Goal: Task Accomplishment & Management: Use online tool/utility

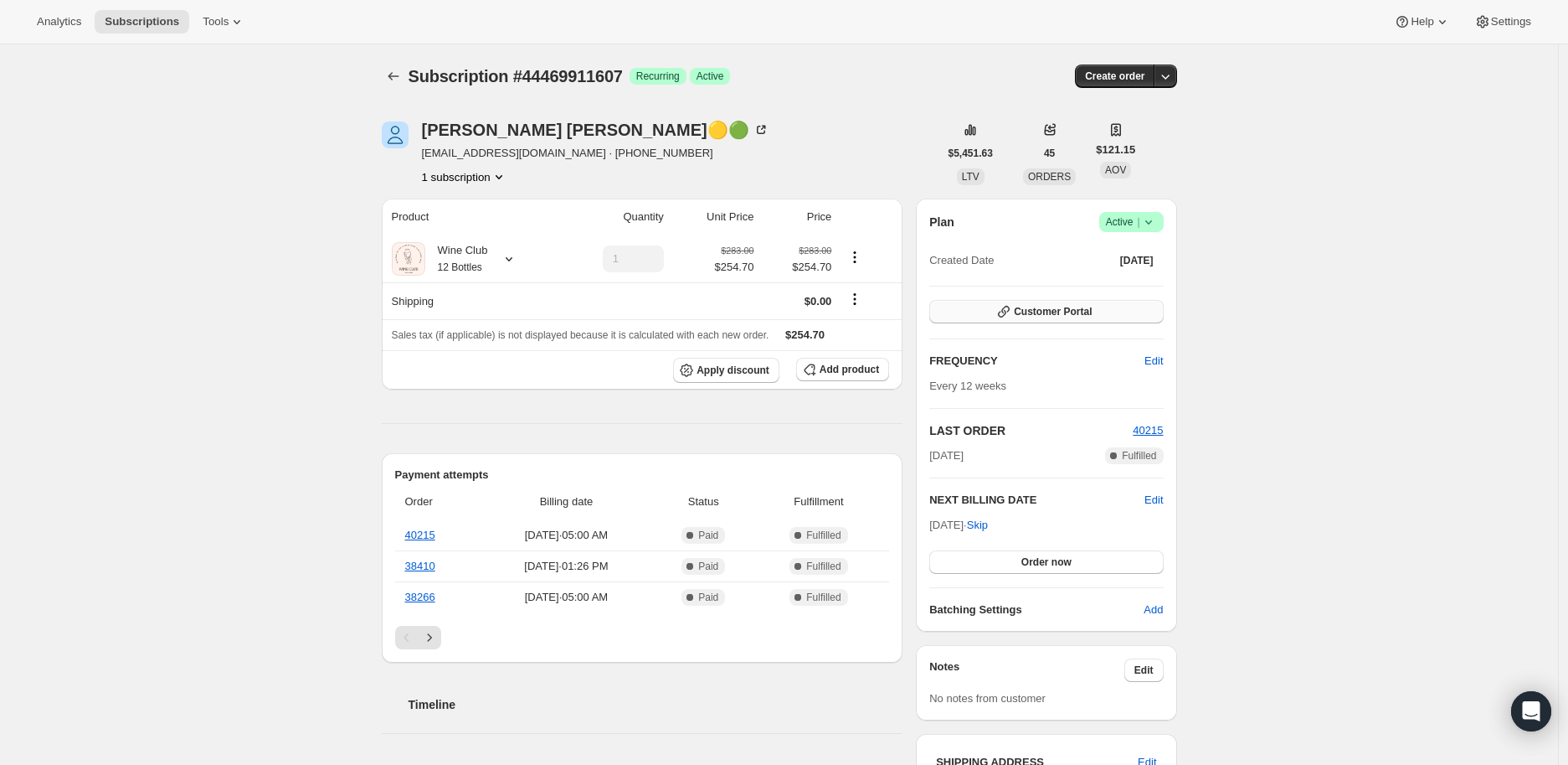
click at [1046, 307] on span "Customer Portal" at bounding box center [1053, 311] width 78 height 13
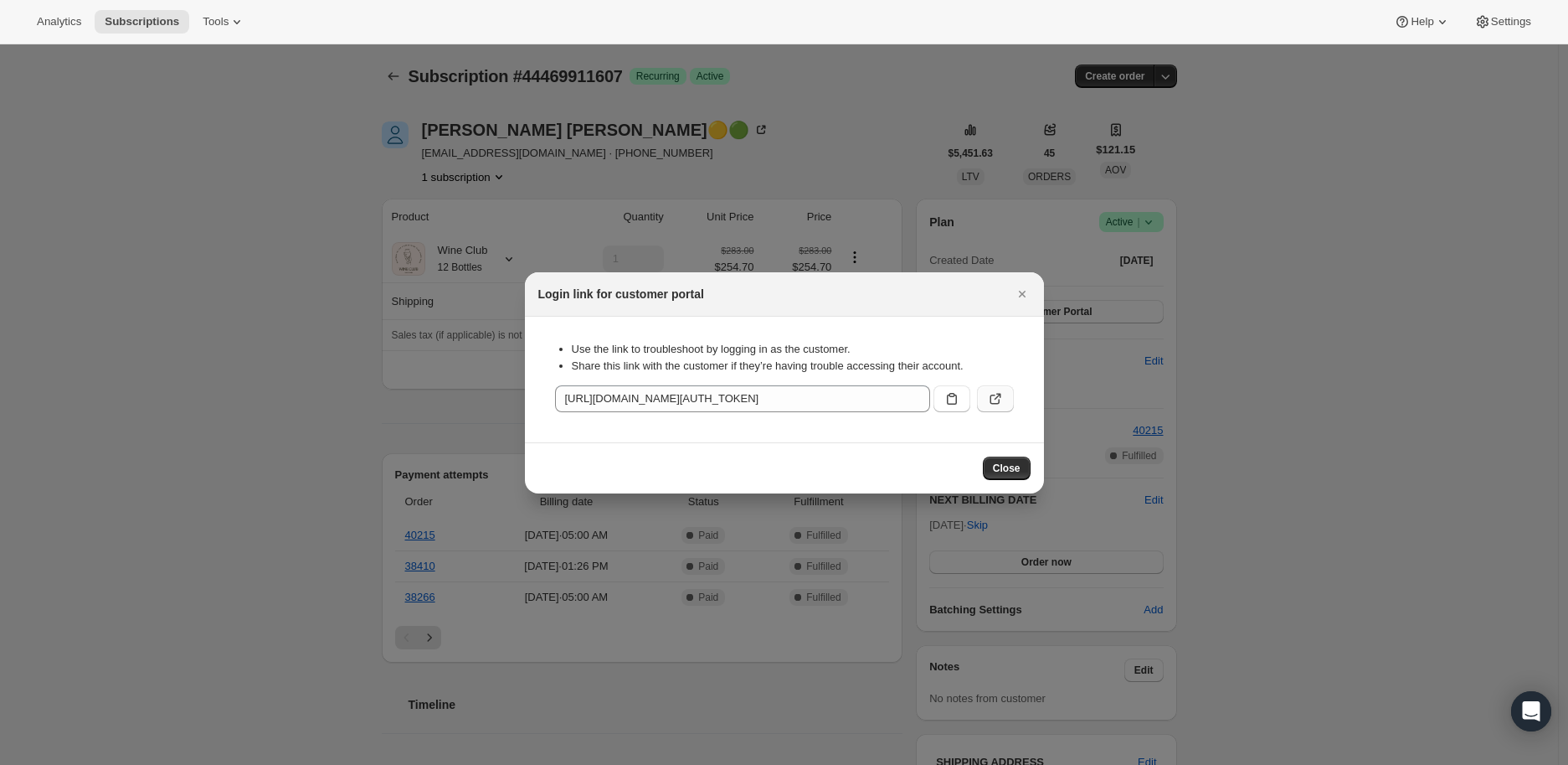
click at [995, 398] on icon ":rc1:" at bounding box center [997, 396] width 7 height 7
click at [1023, 298] on icon "Close" at bounding box center [1022, 293] width 17 height 17
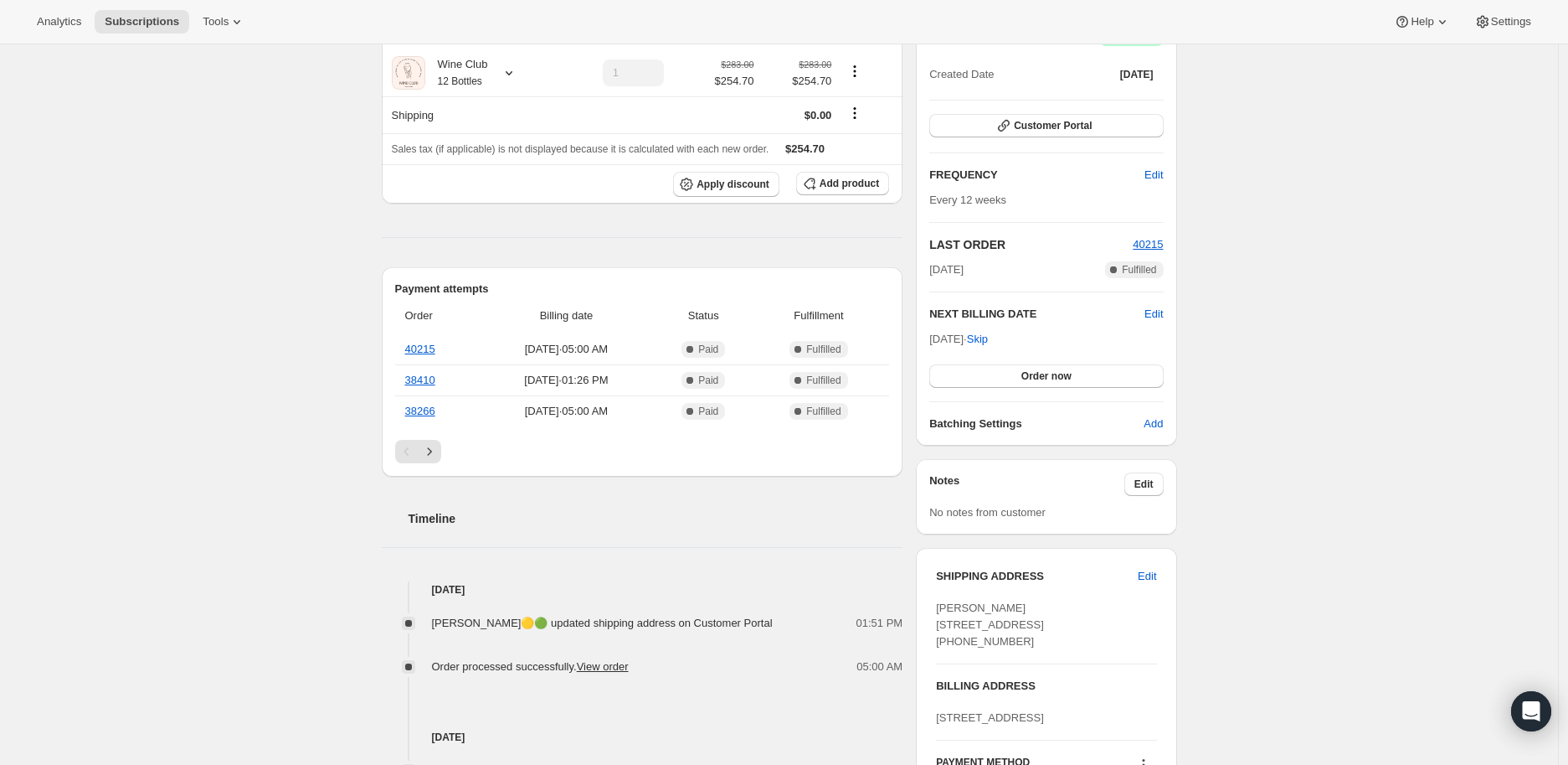
scroll to position [279, 0]
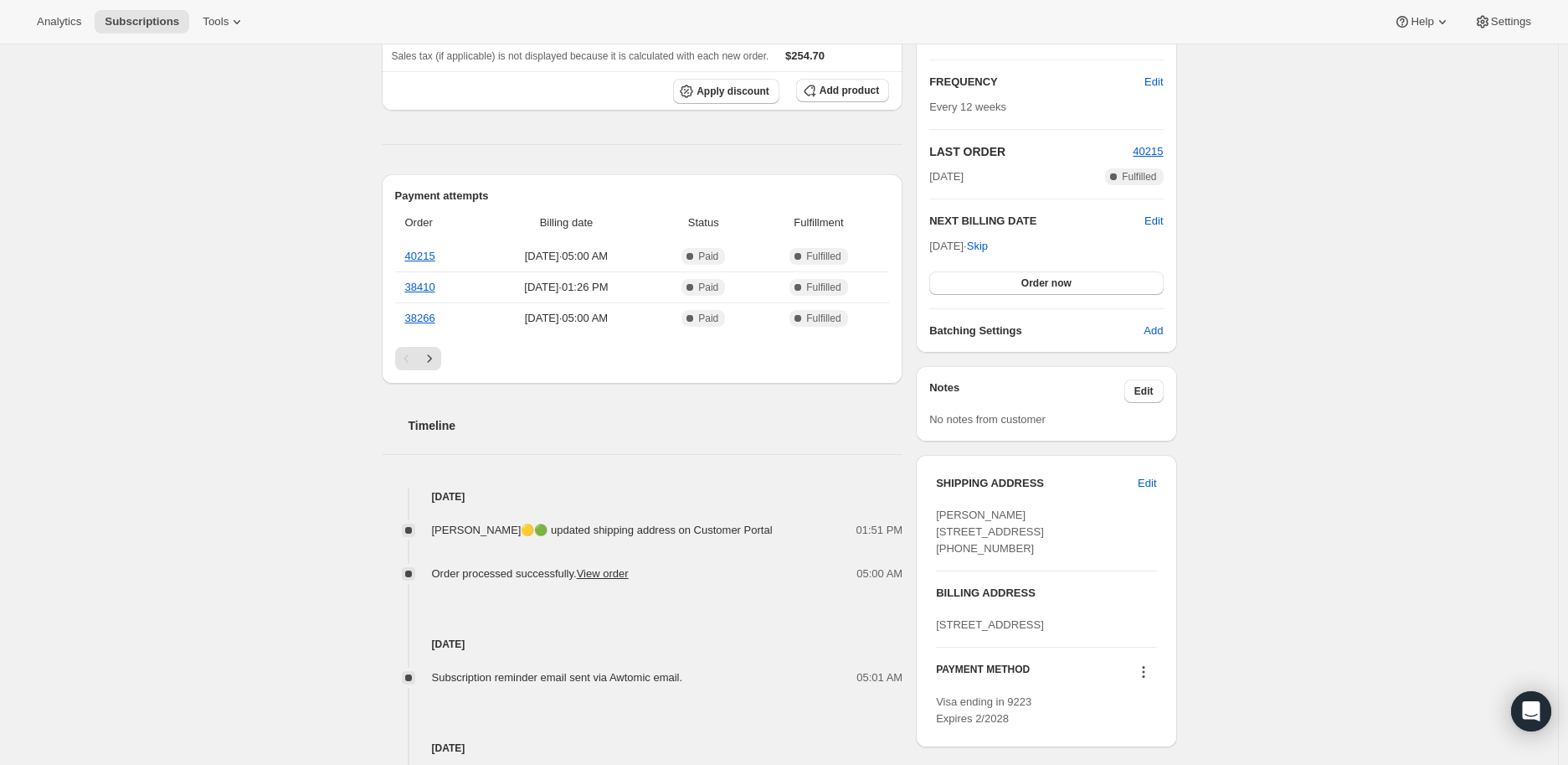
drag, startPoint x: 938, startPoint y: 535, endPoint x: 1060, endPoint y: 555, distance: 123.6
click at [1060, 555] on div "SHIPPING ADDRESS Edit [PERSON_NAME] [STREET_ADDRESS] [PHONE_NUMBER] BILLING ADD…" at bounding box center [1046, 601] width 260 height 293
drag, startPoint x: 955, startPoint y: 580, endPoint x: 1020, endPoint y: 581, distance: 65.0
click at [1020, 558] on div "[PERSON_NAME] [STREET_ADDRESS] [PHONE_NUMBER]" at bounding box center [1046, 532] width 221 height 51
copy span "7046192777"
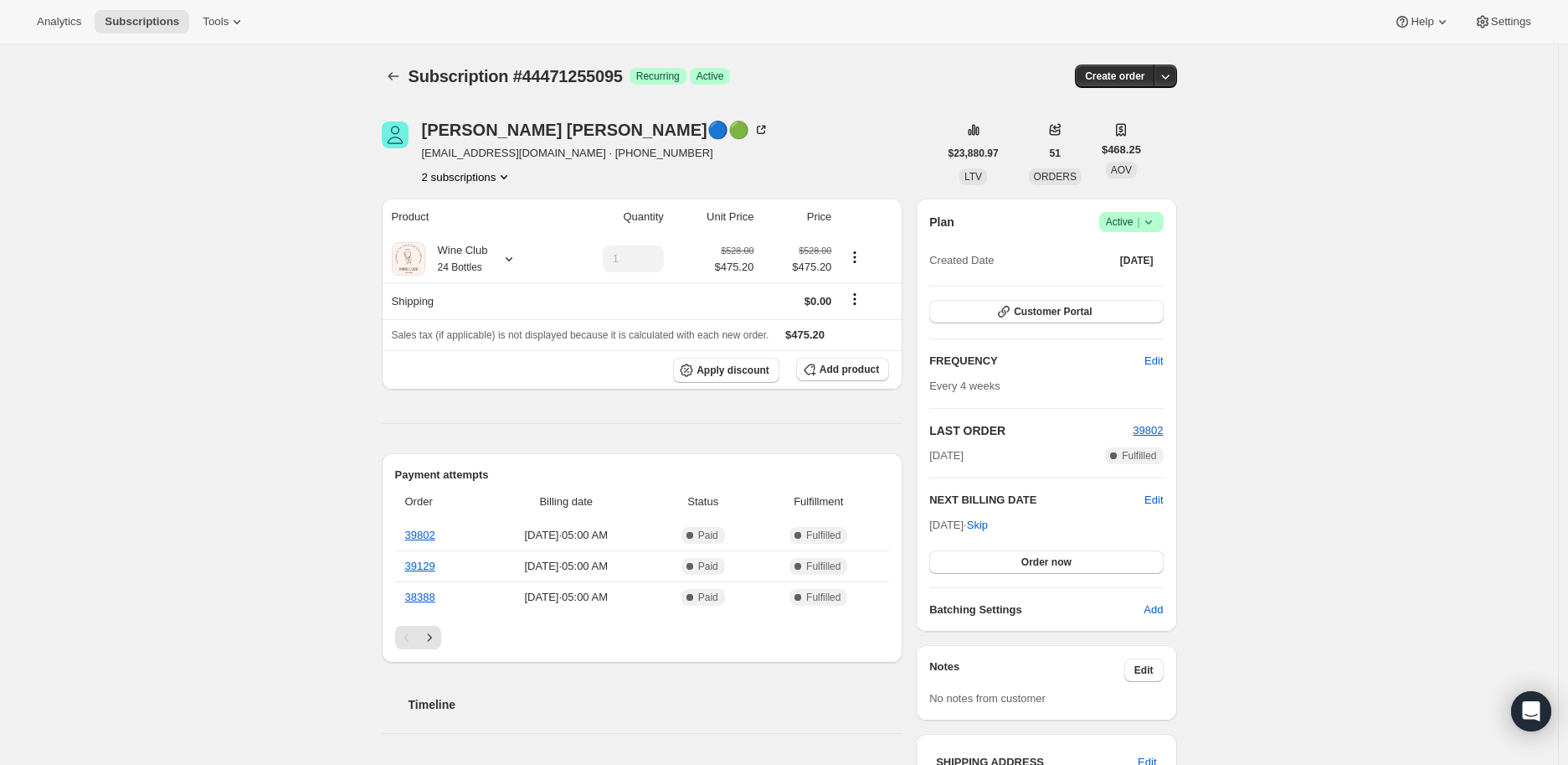
click at [477, 175] on button "2 subscriptions" at bounding box center [467, 176] width 91 height 17
click at [462, 205] on span "44457918519" at bounding box center [448, 208] width 67 height 12
click at [1152, 222] on icon at bounding box center [1148, 222] width 7 height 4
click at [1137, 285] on span "Cancel subscription" at bounding box center [1137, 283] width 95 height 12
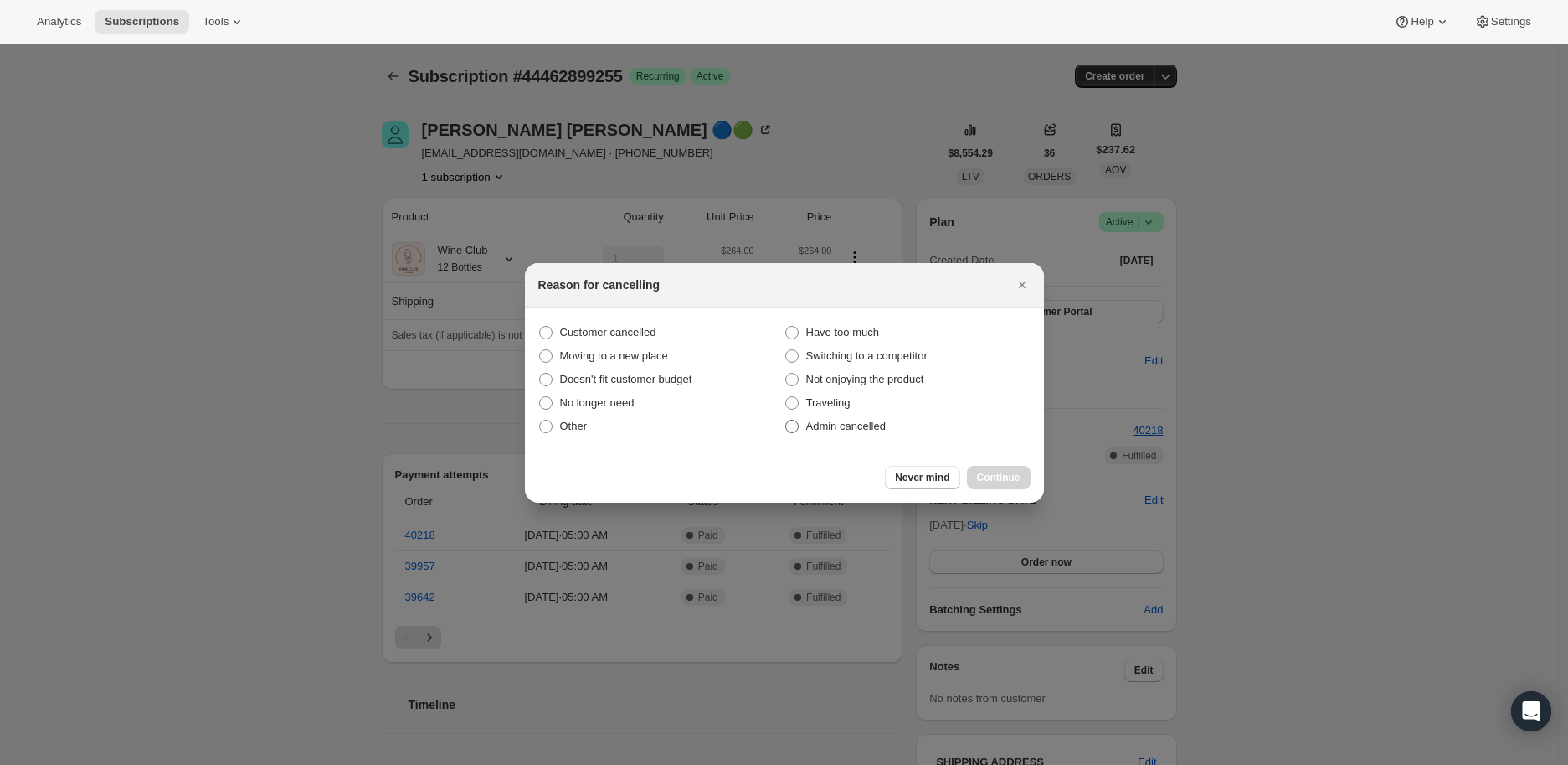
click at [794, 429] on span ":rbh:" at bounding box center [792, 426] width 13 height 13
click at [786, 420] on input "Admin cancelled" at bounding box center [786, 420] width 1 height 1
radio input "true"
click at [993, 471] on span "Continue" at bounding box center [998, 477] width 43 height 13
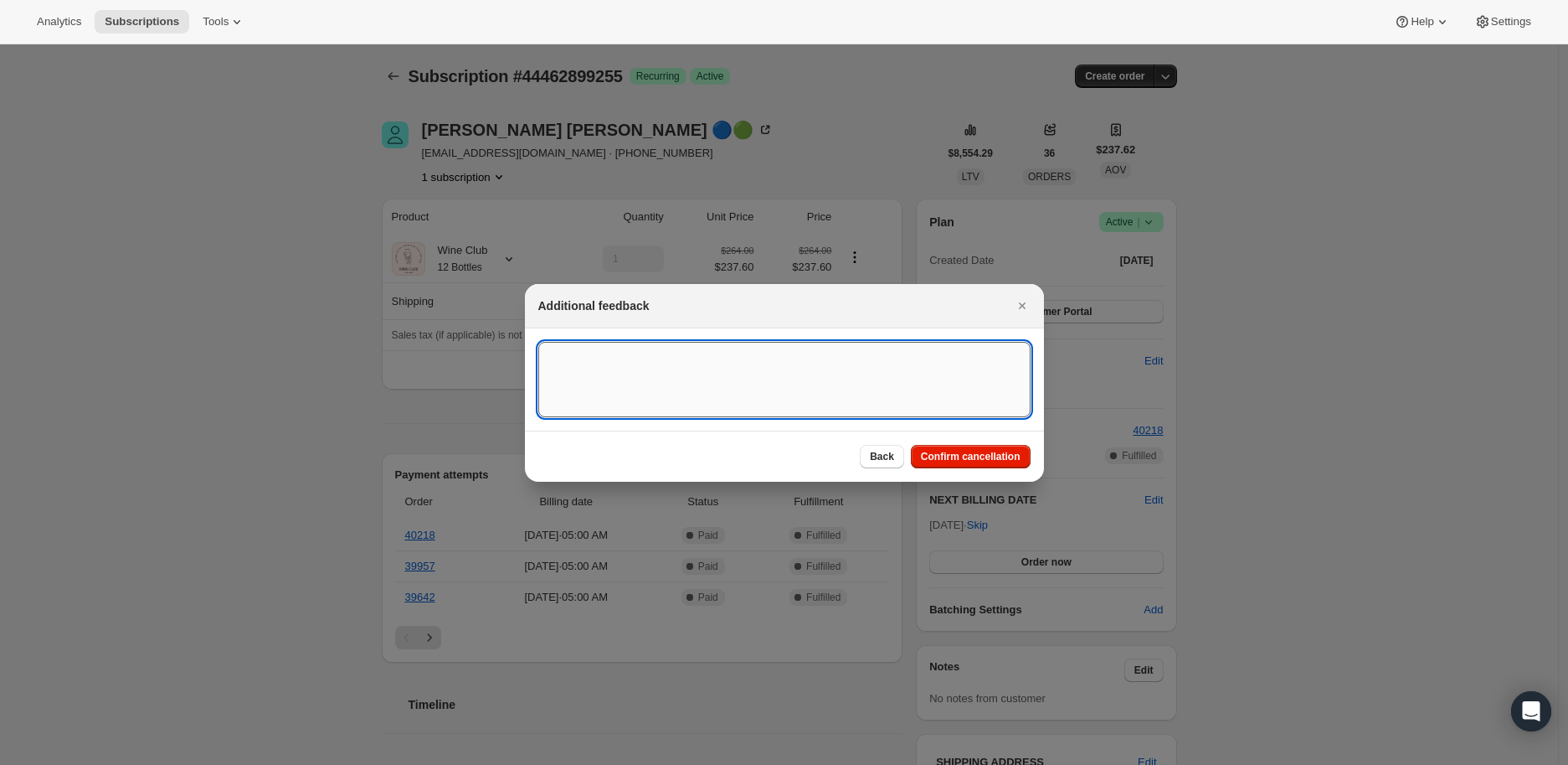
click at [609, 361] on textarea ":rbh:" at bounding box center [785, 379] width 493 height 75
click at [566, 363] on textarea ":rbh:" at bounding box center [785, 379] width 493 height 75
paste textarea "The reason I'm cancelling is because I'm actually getting it for a better price…"
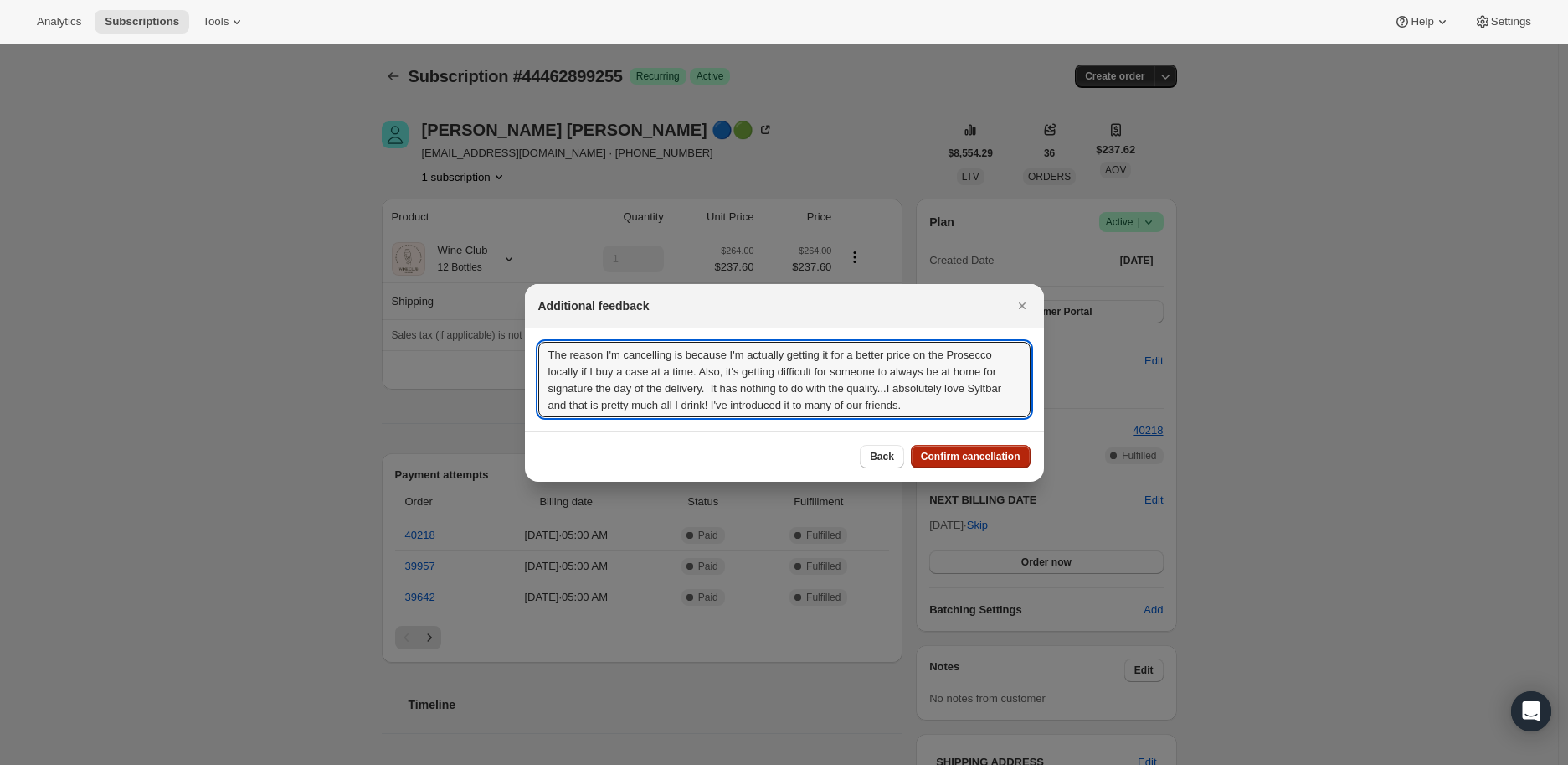
type textarea "The reason I'm cancelling is because I'm actually getting it for a better price…"
click at [961, 452] on span "Confirm cancellation" at bounding box center [971, 457] width 99 height 13
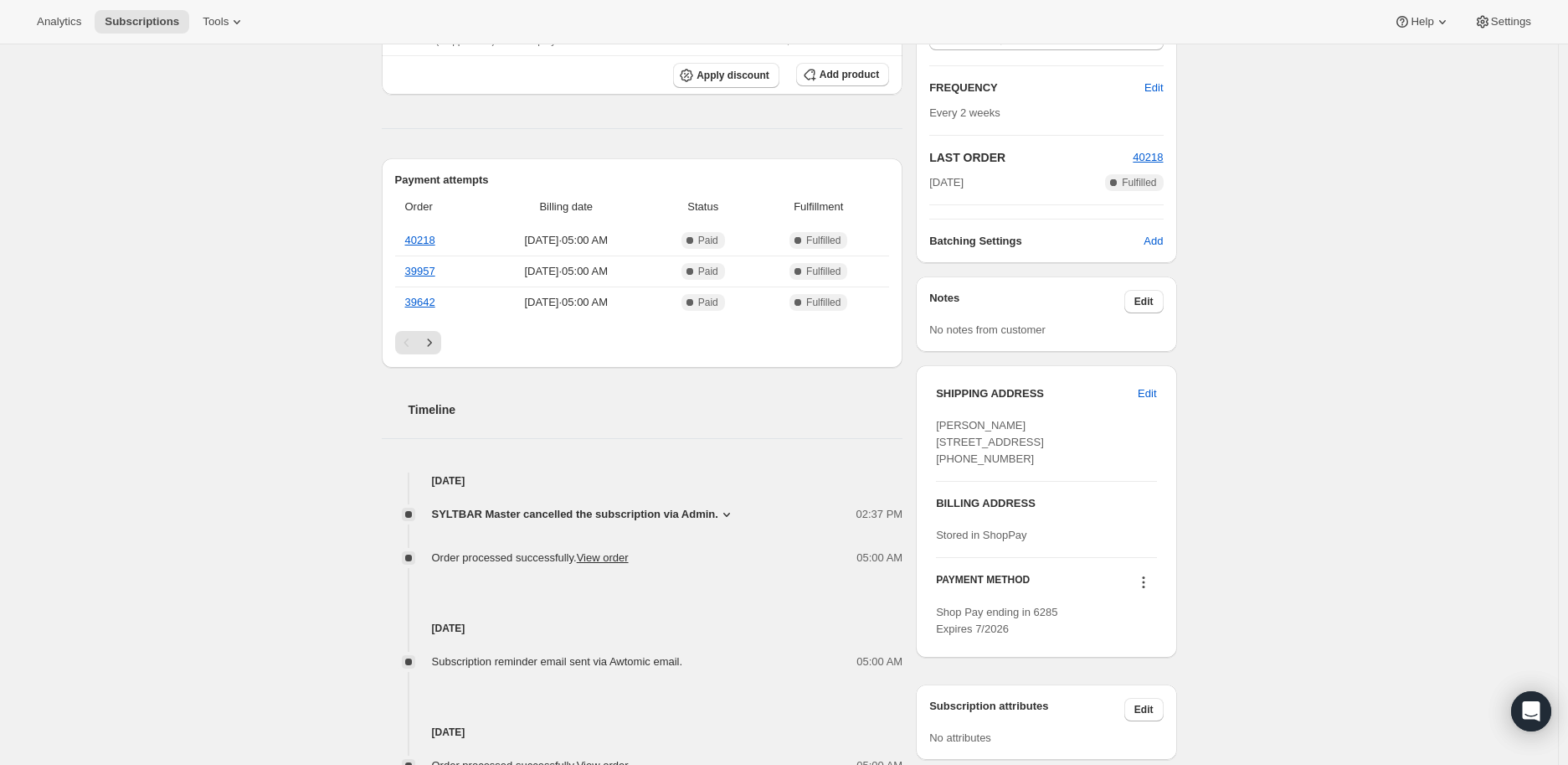
scroll to position [465, 0]
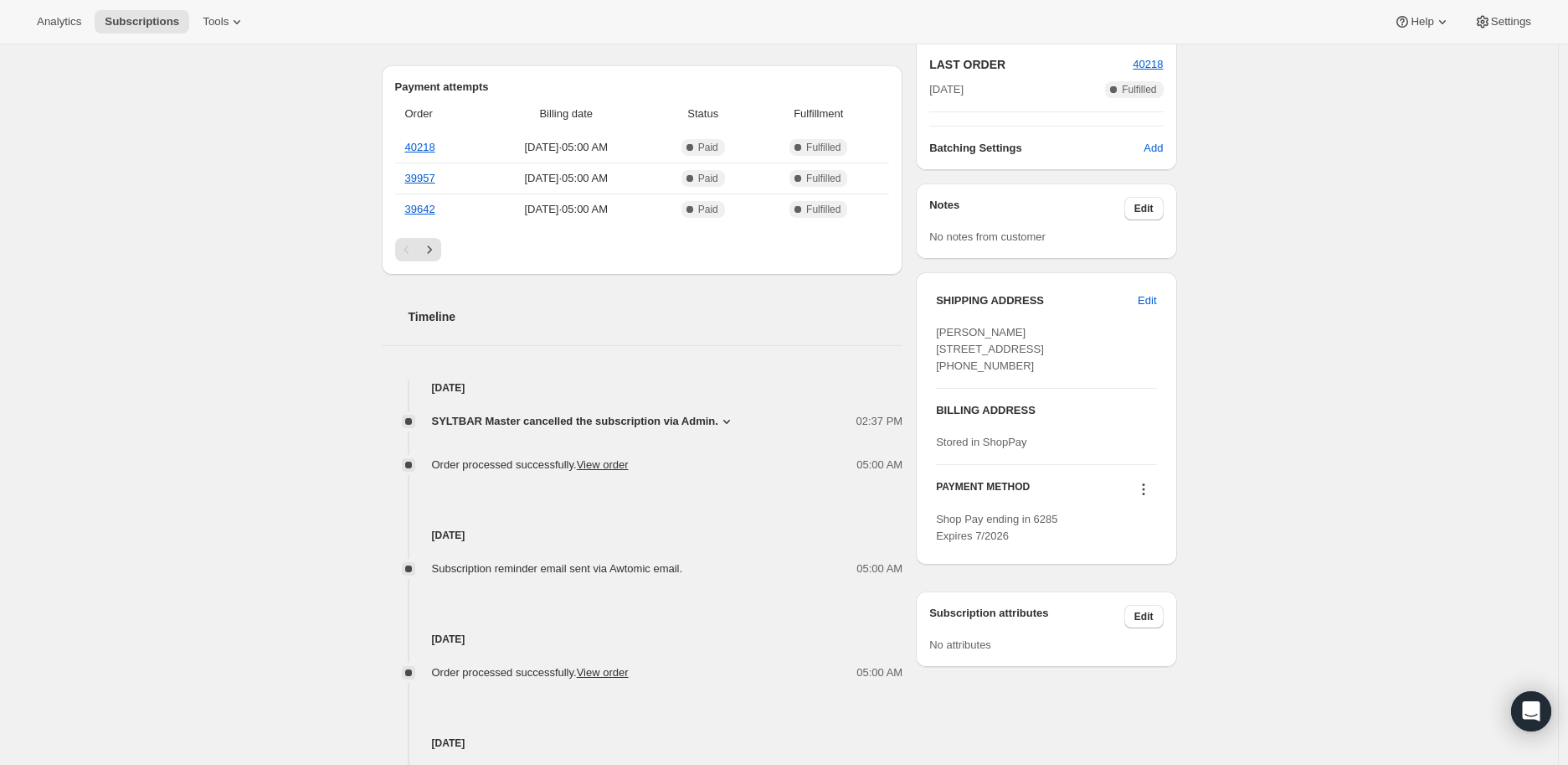
click at [725, 421] on icon at bounding box center [726, 421] width 17 height 17
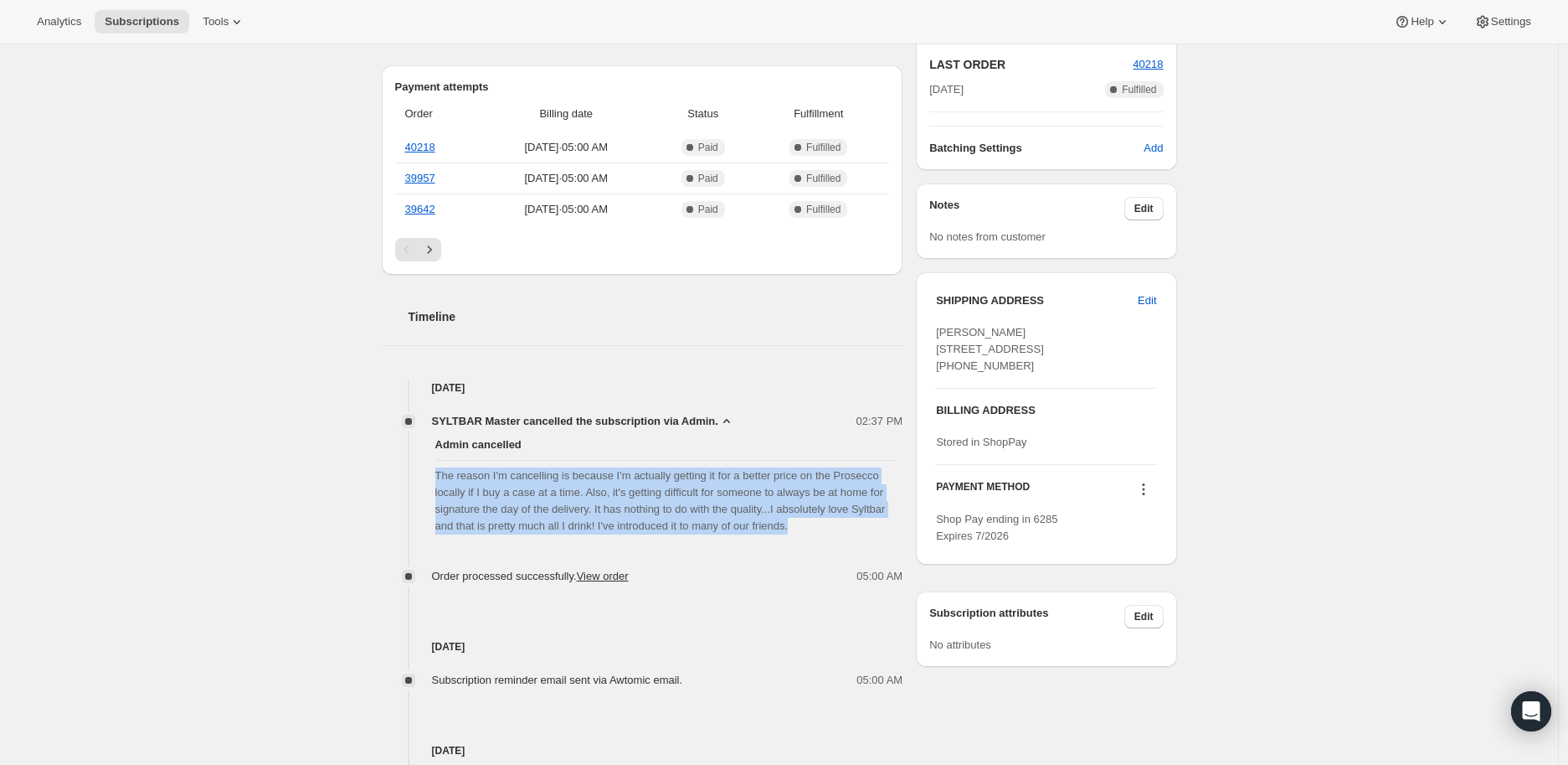
drag, startPoint x: 439, startPoint y: 477, endPoint x: 804, endPoint y: 536, distance: 369.7
click at [804, 536] on div "Admin cancelled The reason I'm cancelling is because I'm actually getting it fo…" at bounding box center [642, 486] width 522 height 112
copy span "The reason I'm cancelling is because I'm actually getting it for a better price…"
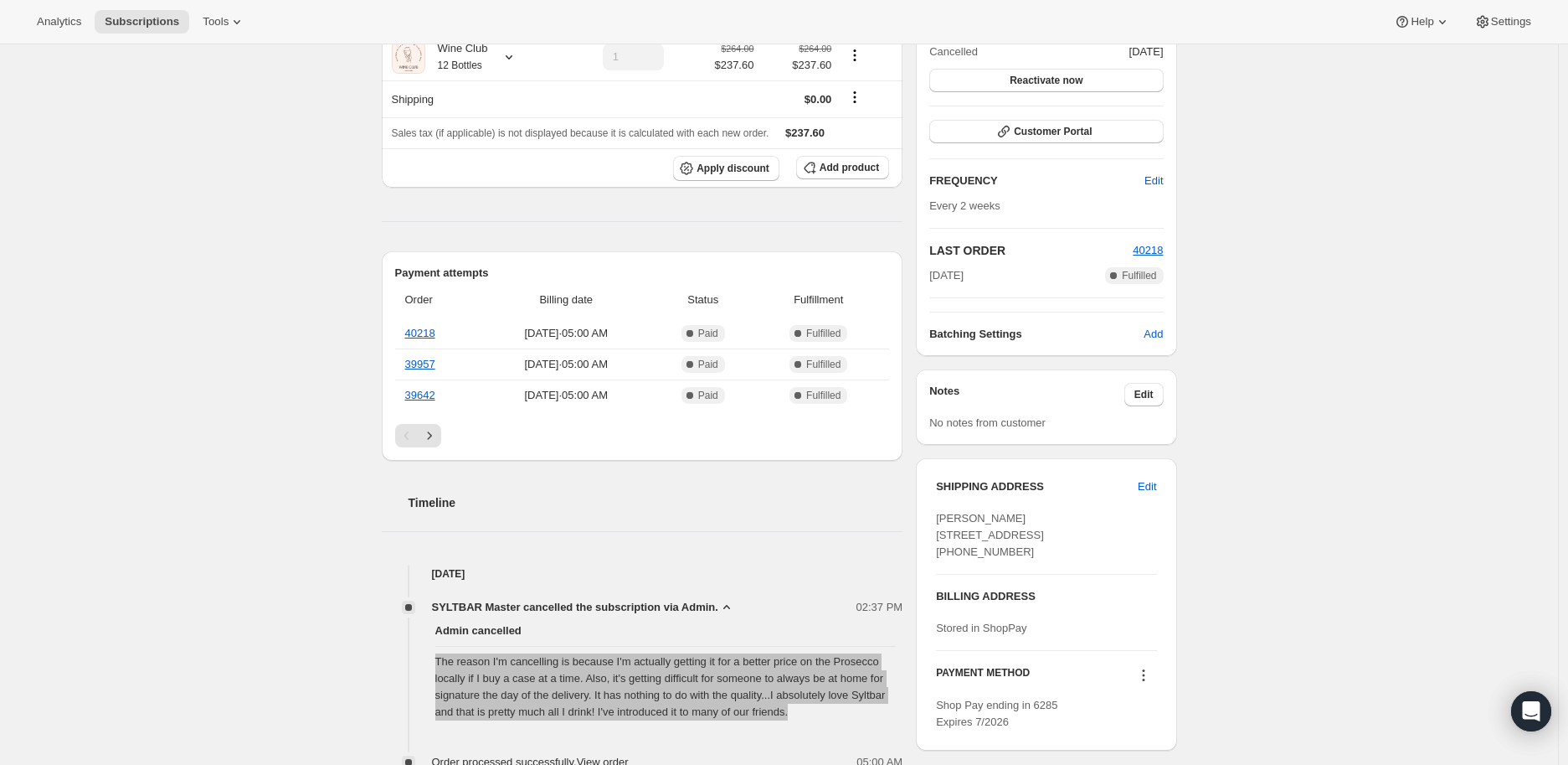
scroll to position [0, 0]
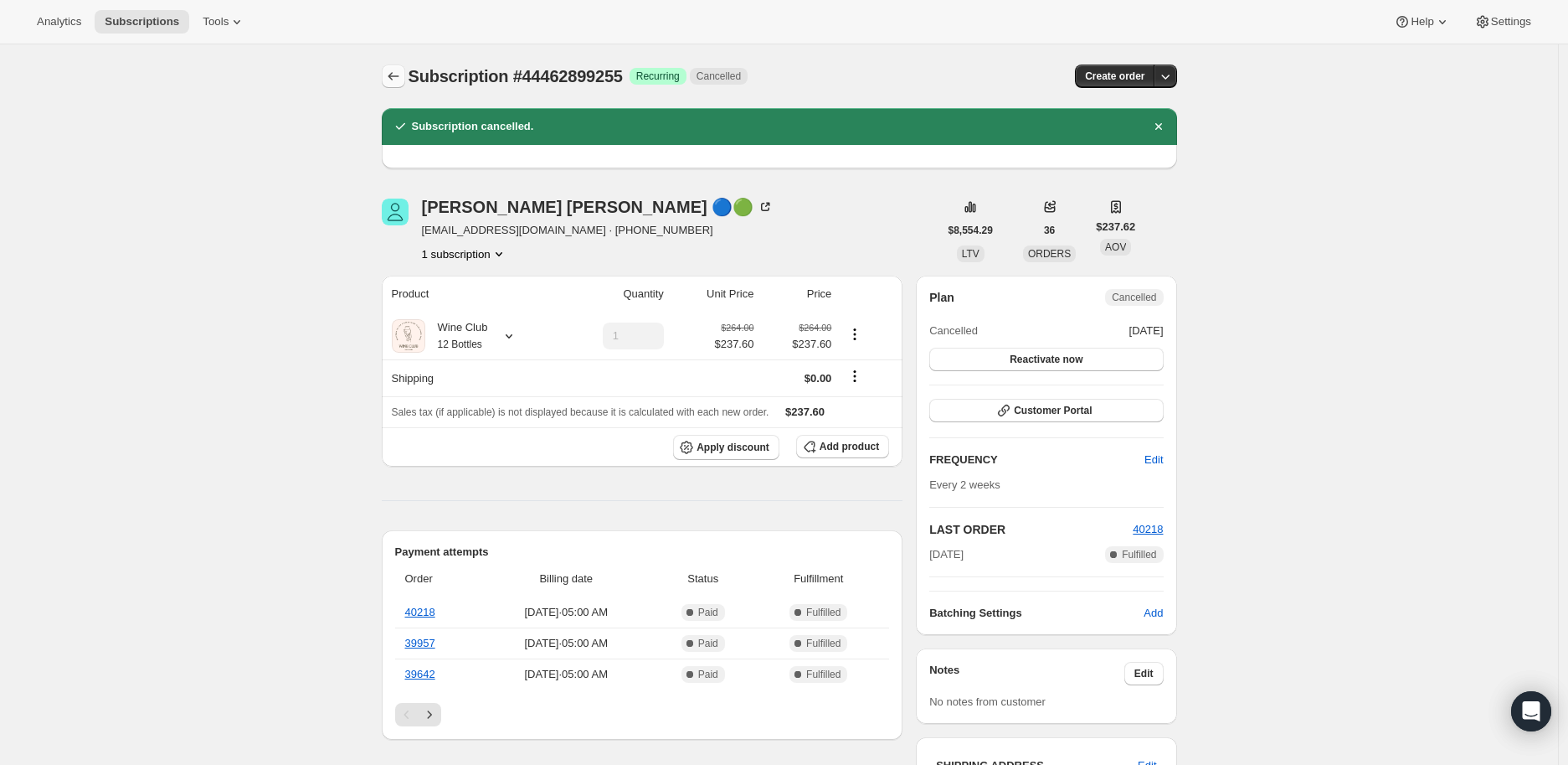
click at [397, 76] on icon "Subscriptions" at bounding box center [393, 75] width 11 height 8
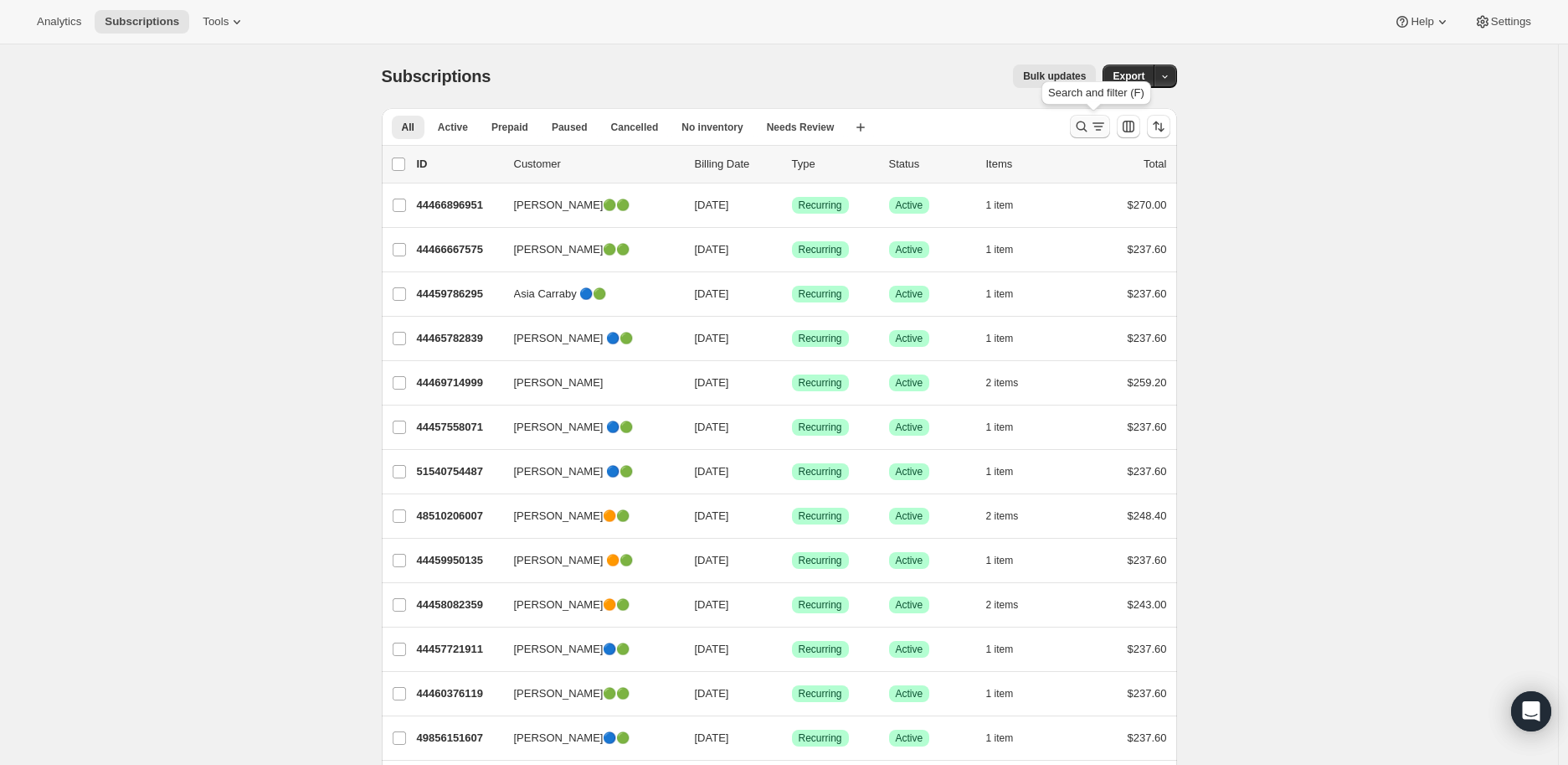
click at [1080, 127] on icon "Search and filter results" at bounding box center [1082, 126] width 17 height 17
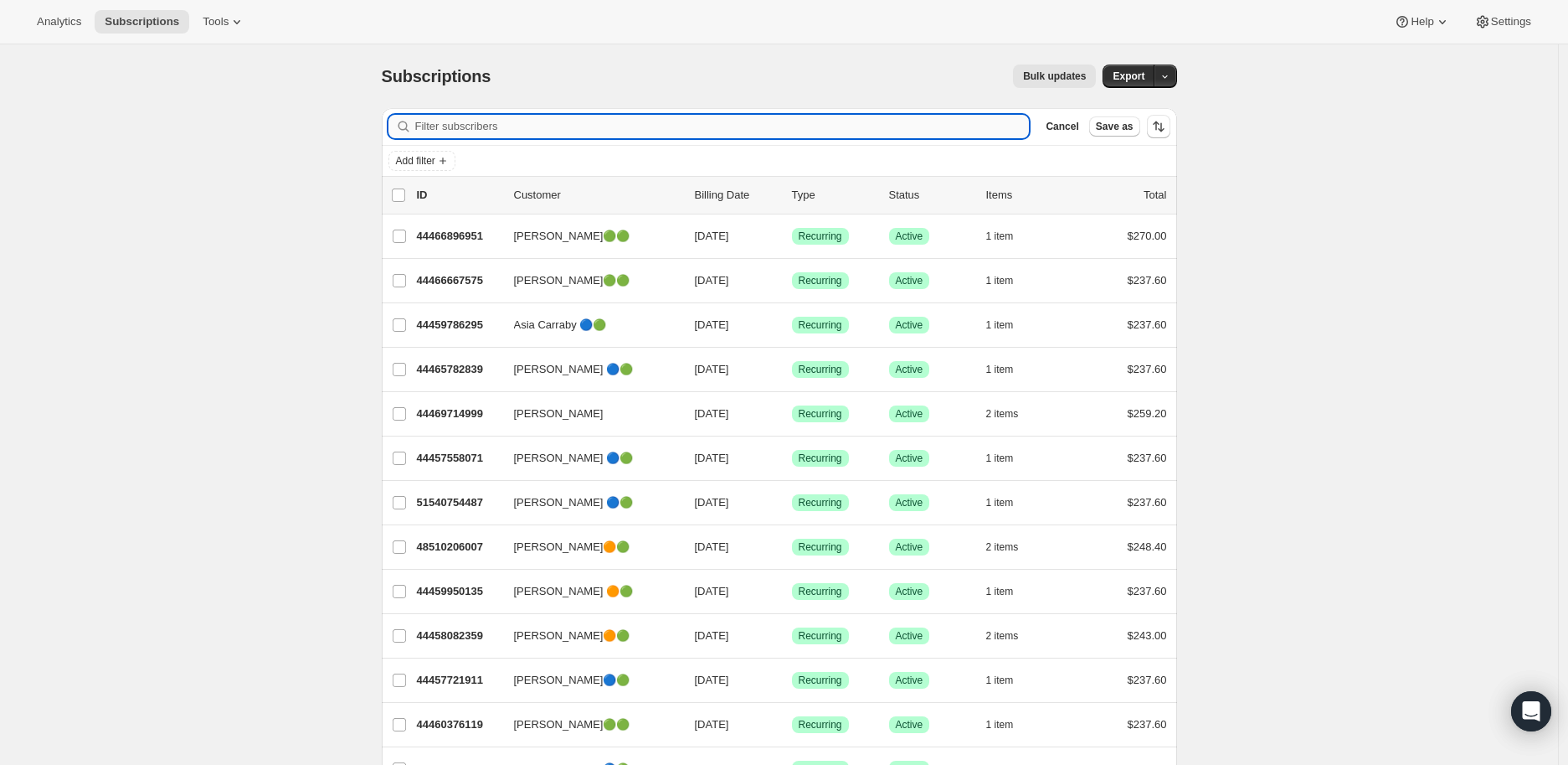
click at [482, 129] on input "Filter subscribers" at bounding box center [723, 126] width 615 height 23
click at [465, 129] on input "Filter subscribers" at bounding box center [723, 126] width 615 height 23
paste input "Jordan Scott"
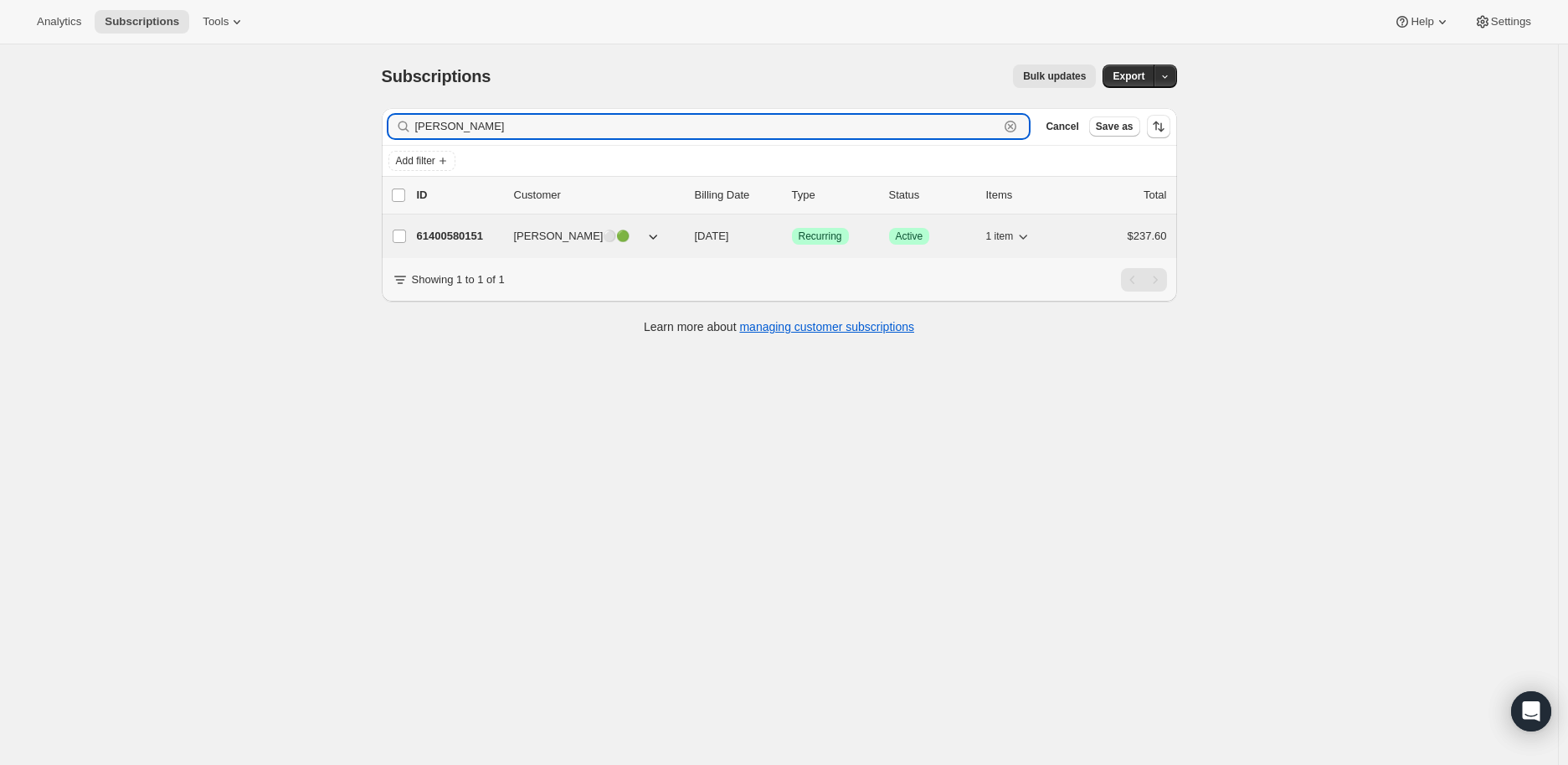
type input "Jordan Scott"
click at [466, 233] on p "61400580151" at bounding box center [459, 236] width 84 height 17
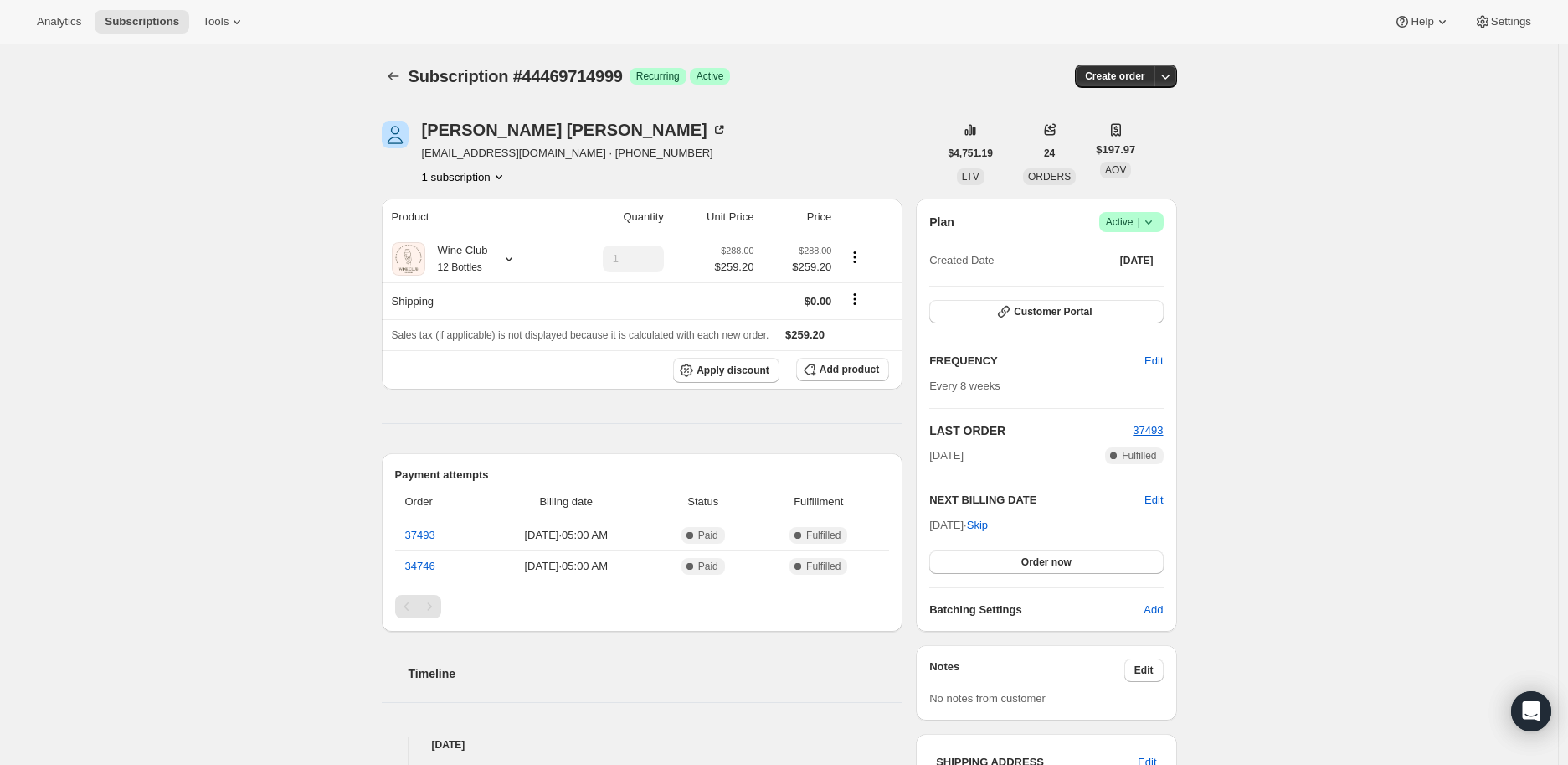
click at [1151, 224] on icon at bounding box center [1148, 222] width 17 height 17
click at [1137, 253] on span "Pause subscription" at bounding box center [1136, 254] width 92 height 12
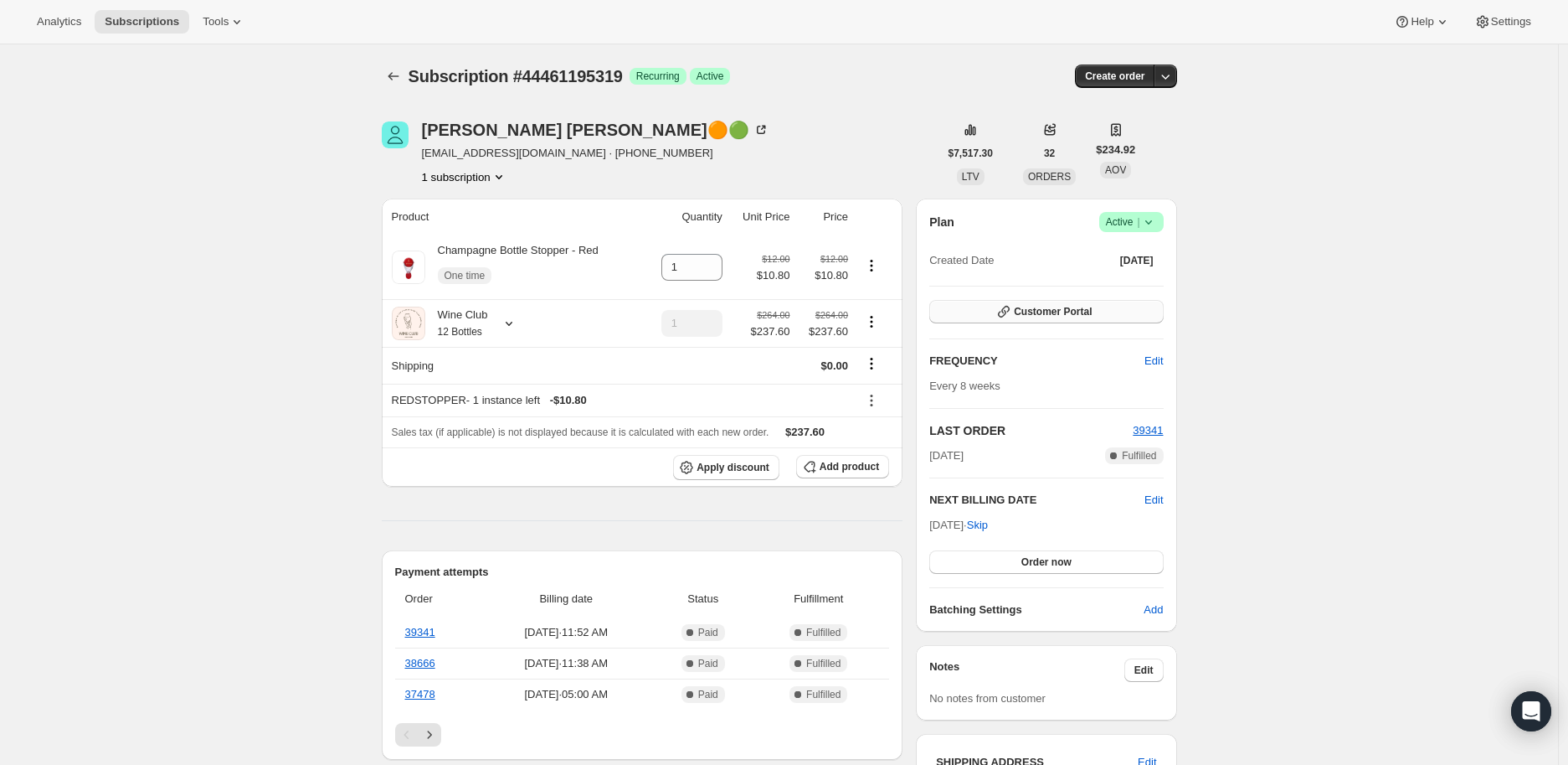
click at [1030, 310] on span "Customer Portal" at bounding box center [1053, 311] width 78 height 13
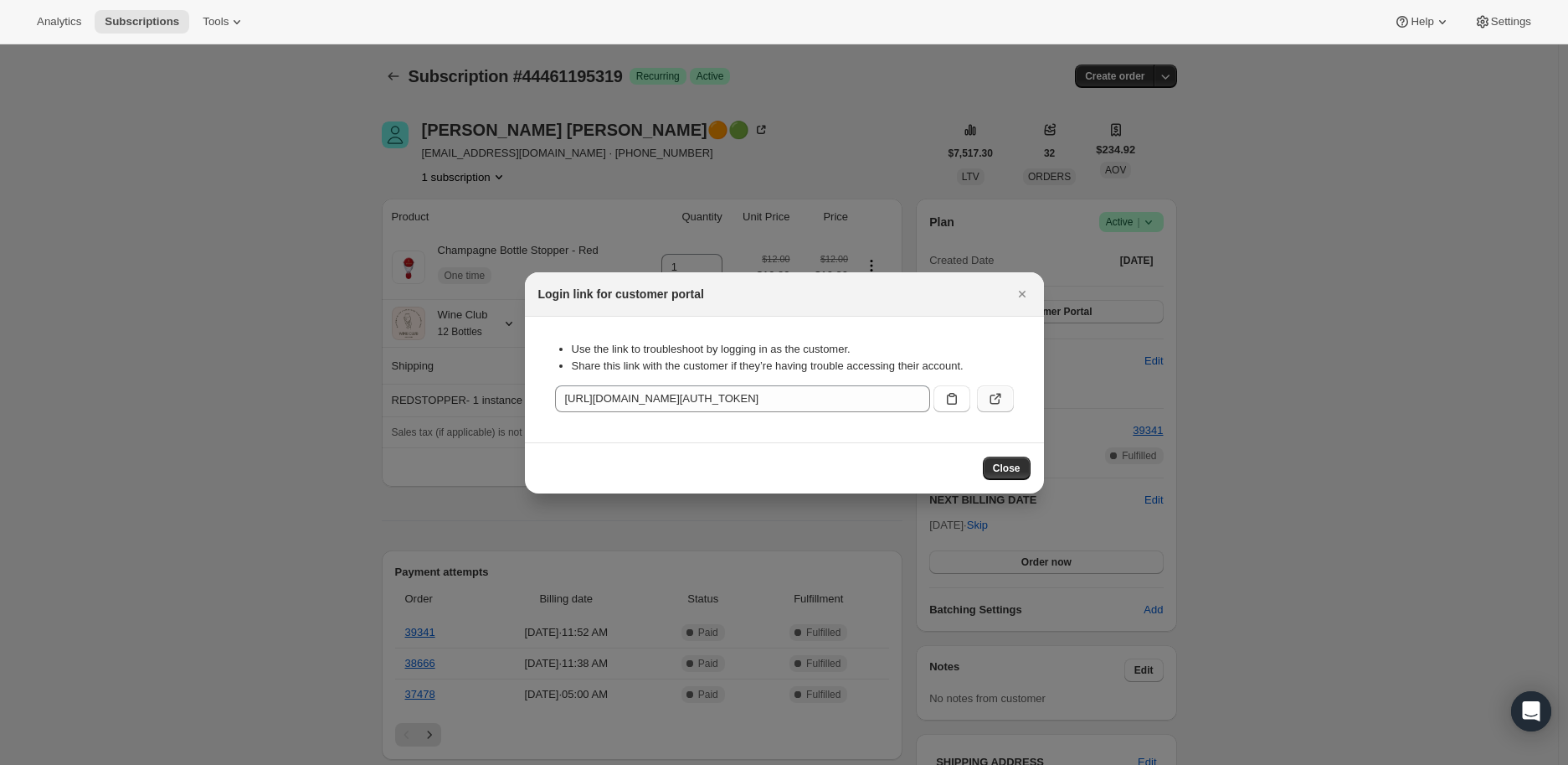
click at [992, 397] on icon ":r30:" at bounding box center [995, 398] width 17 height 17
click at [1018, 292] on icon "Close" at bounding box center [1022, 293] width 17 height 17
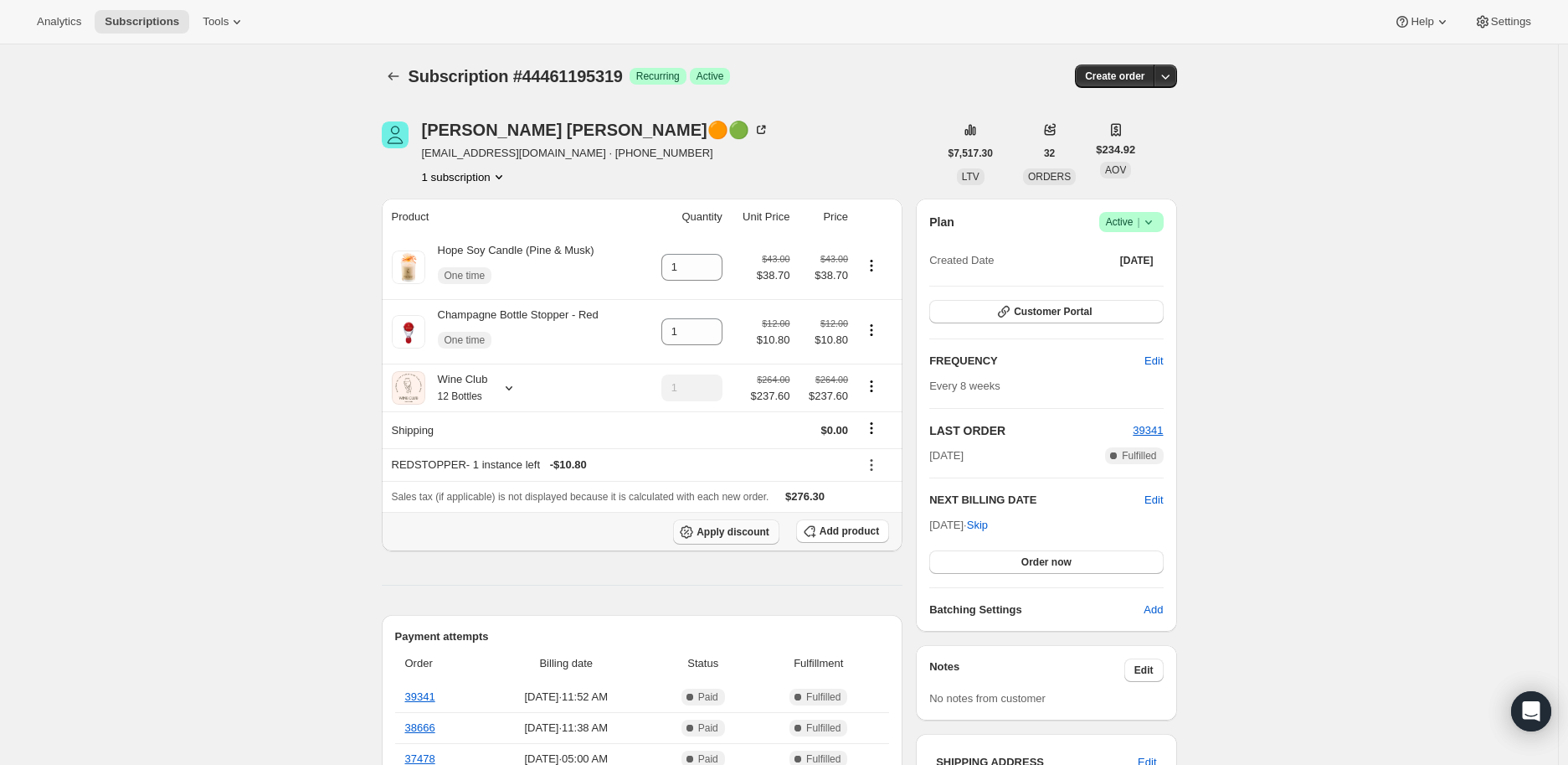
click at [738, 533] on span "Apply discount" at bounding box center [733, 532] width 73 height 13
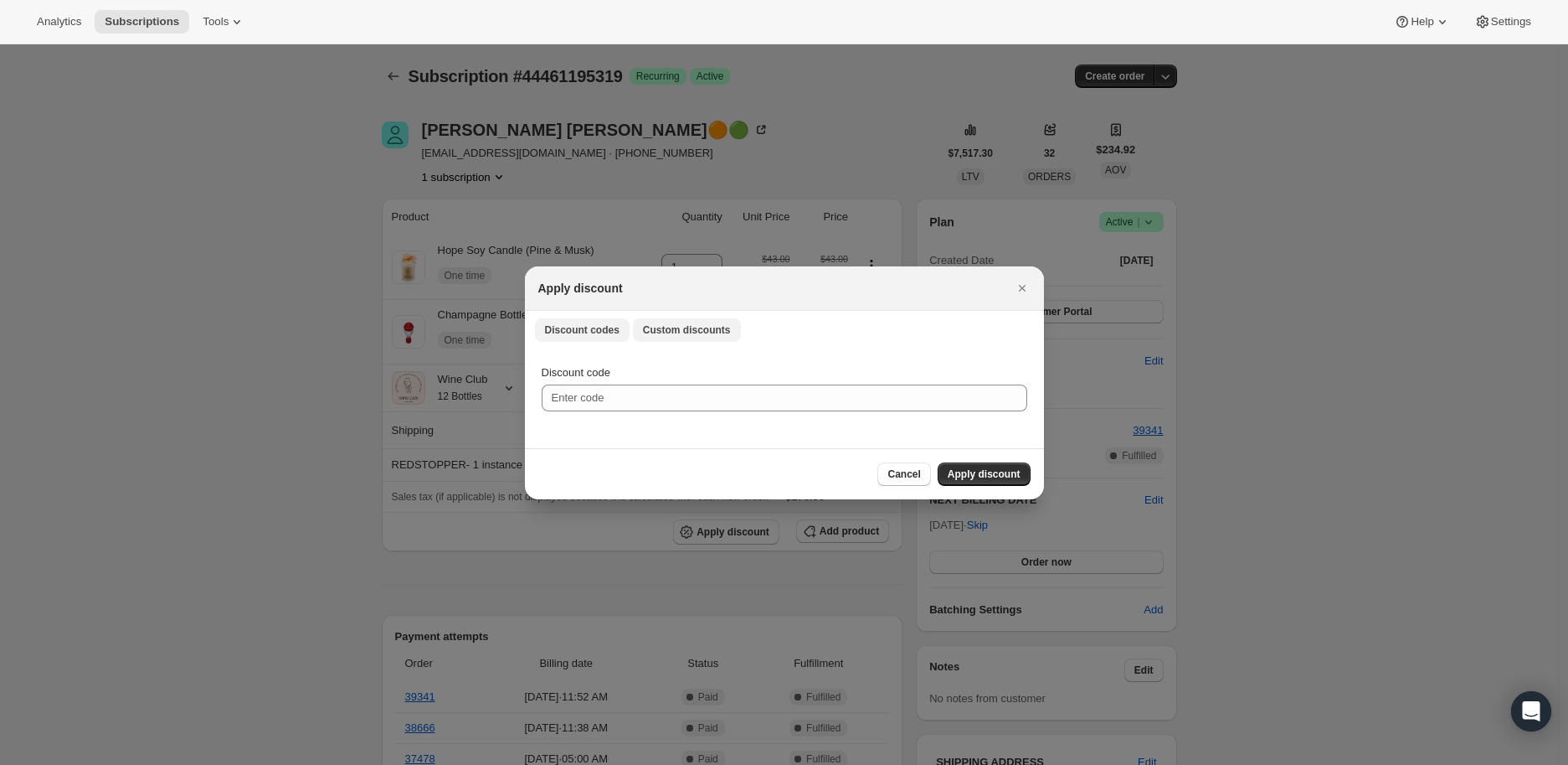
click at [674, 329] on span "Custom discounts" at bounding box center [687, 330] width 88 height 13
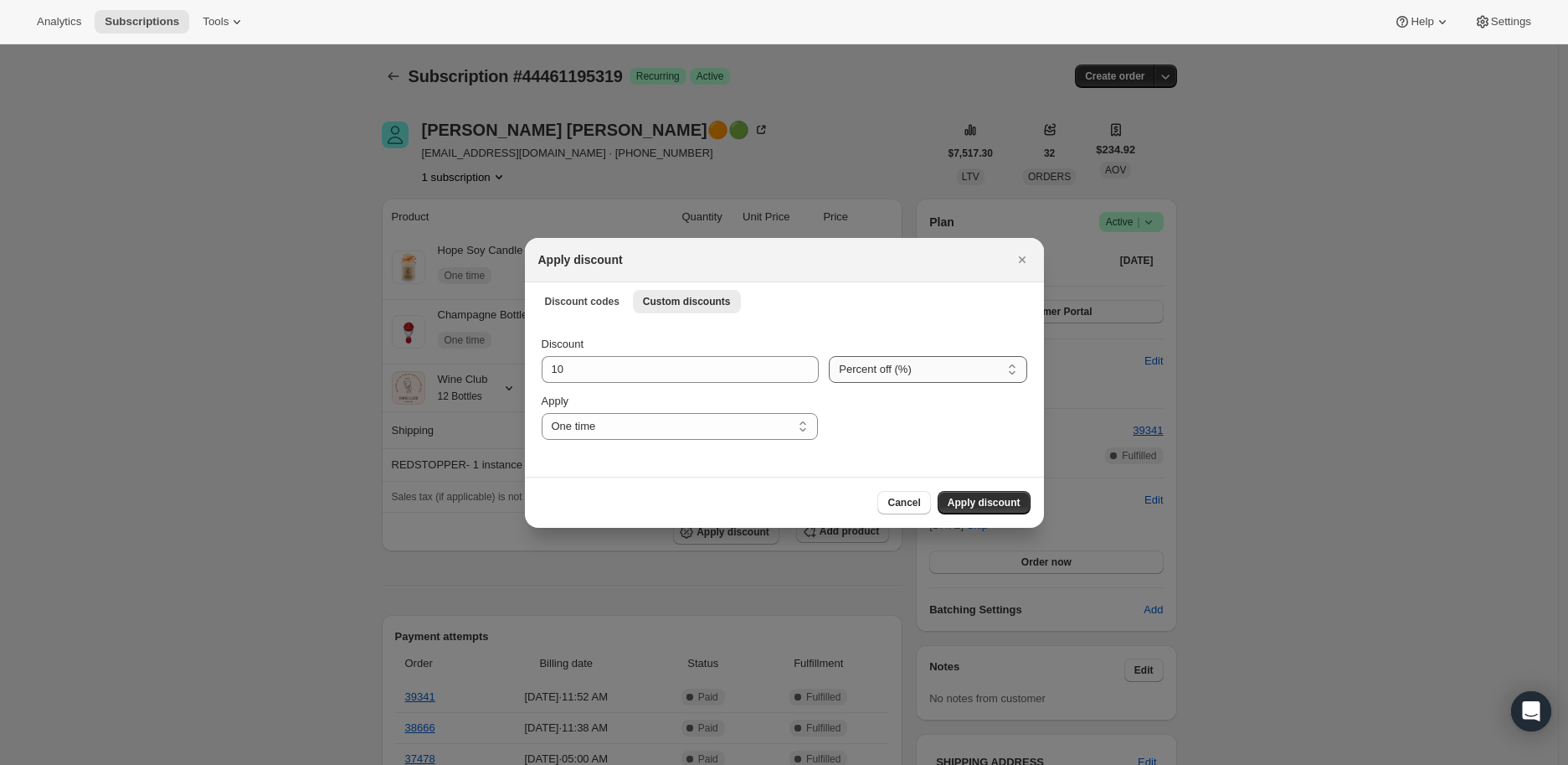
click at [909, 371] on select "Percent off (%) Amount off ($)" at bounding box center [928, 370] width 198 height 27
select select "fixed"
click at [829, 356] on select "Percent off (%) Amount off ($)" at bounding box center [928, 370] width 198 height 27
click at [726, 375] on input "10" at bounding box center [668, 370] width 254 height 27
type input "1"
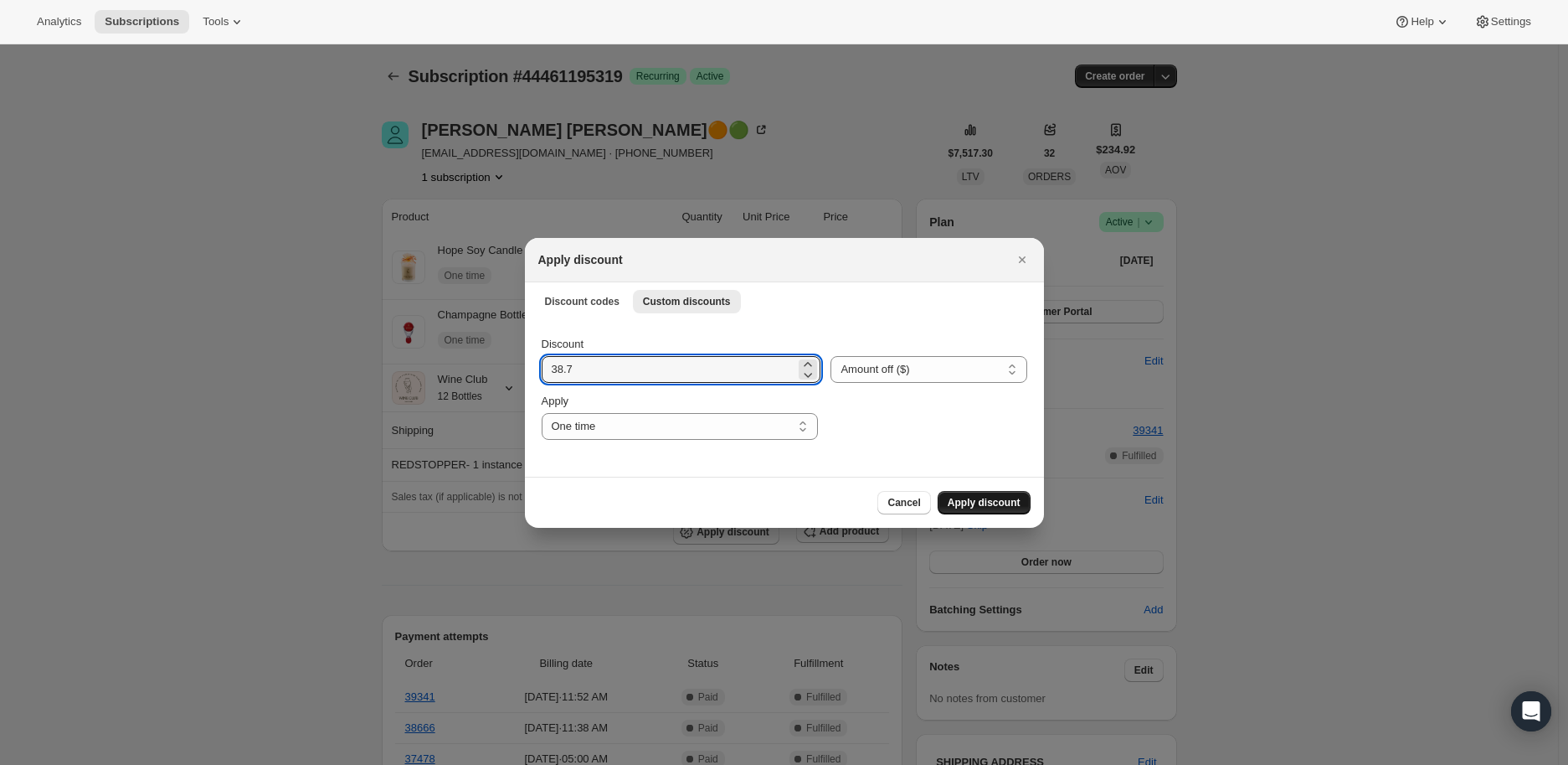
type input "38.7"
click at [981, 496] on span "Apply discount" at bounding box center [984, 503] width 73 height 13
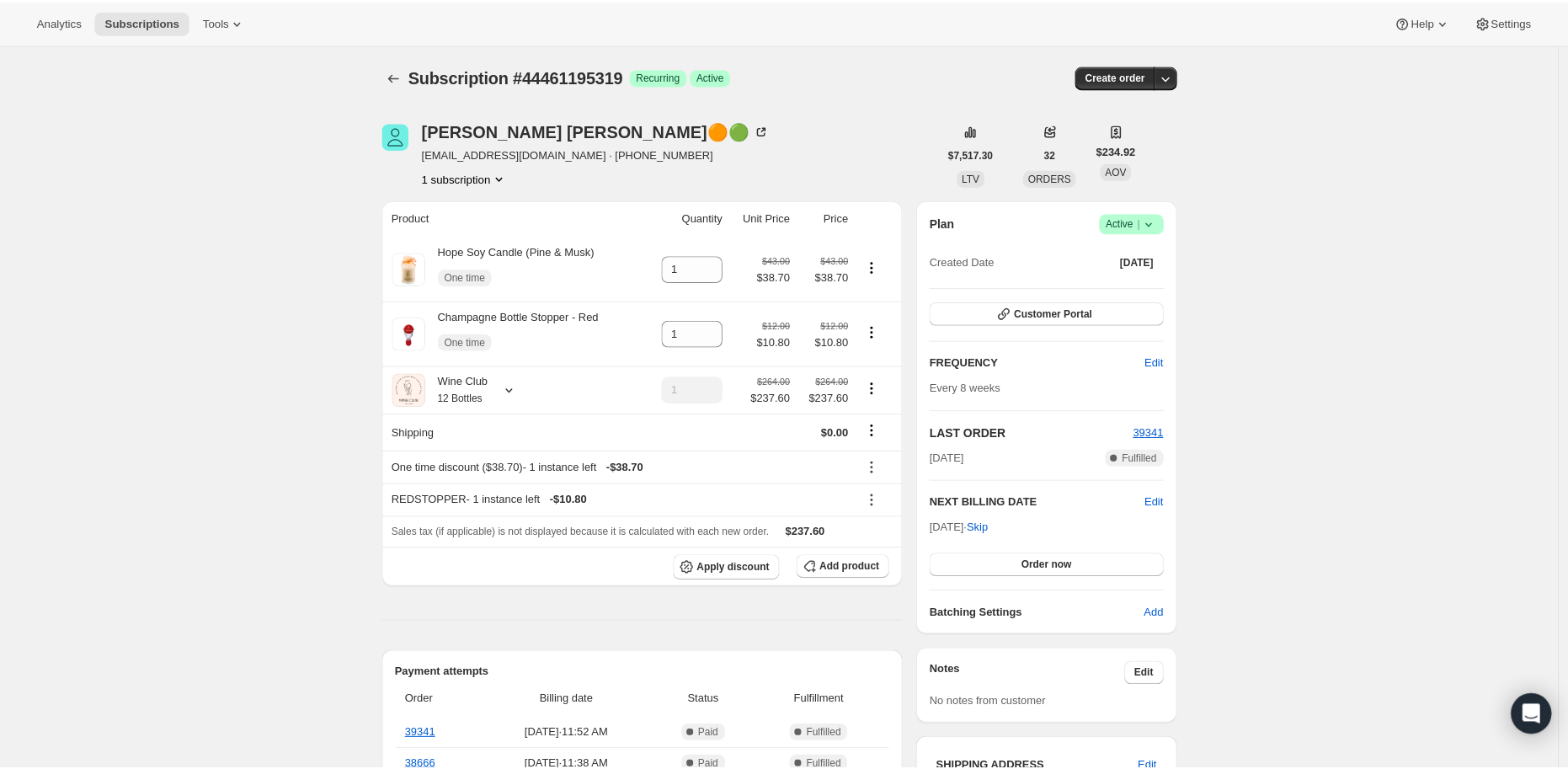
scroll to position [94, 0]
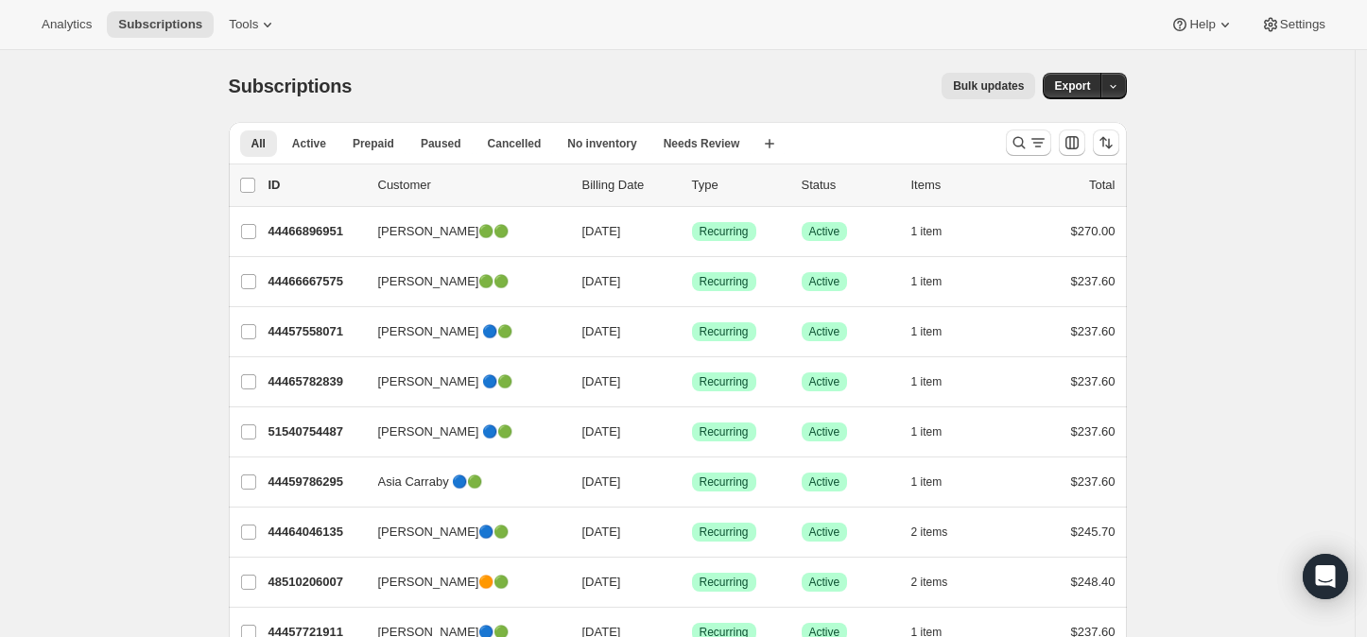
click at [986, 85] on span "Bulk updates" at bounding box center [988, 85] width 71 height 15
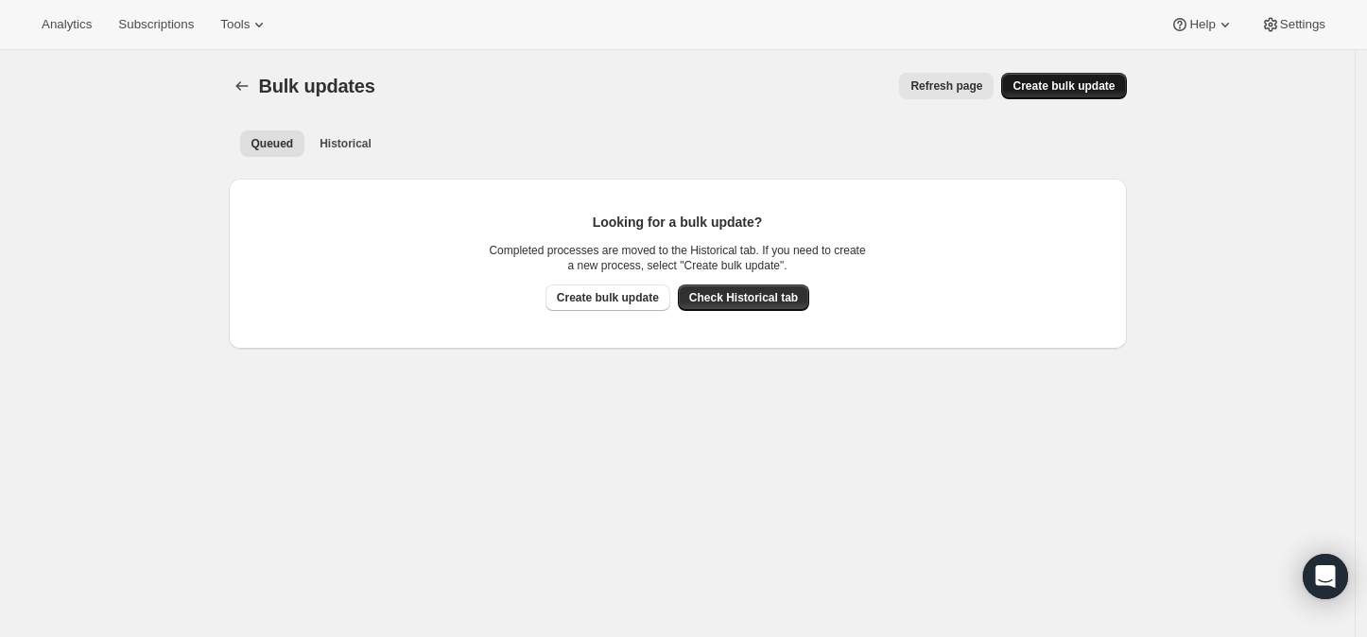
click at [1055, 83] on span "Create bulk update" at bounding box center [1063, 85] width 102 height 15
select select "16"
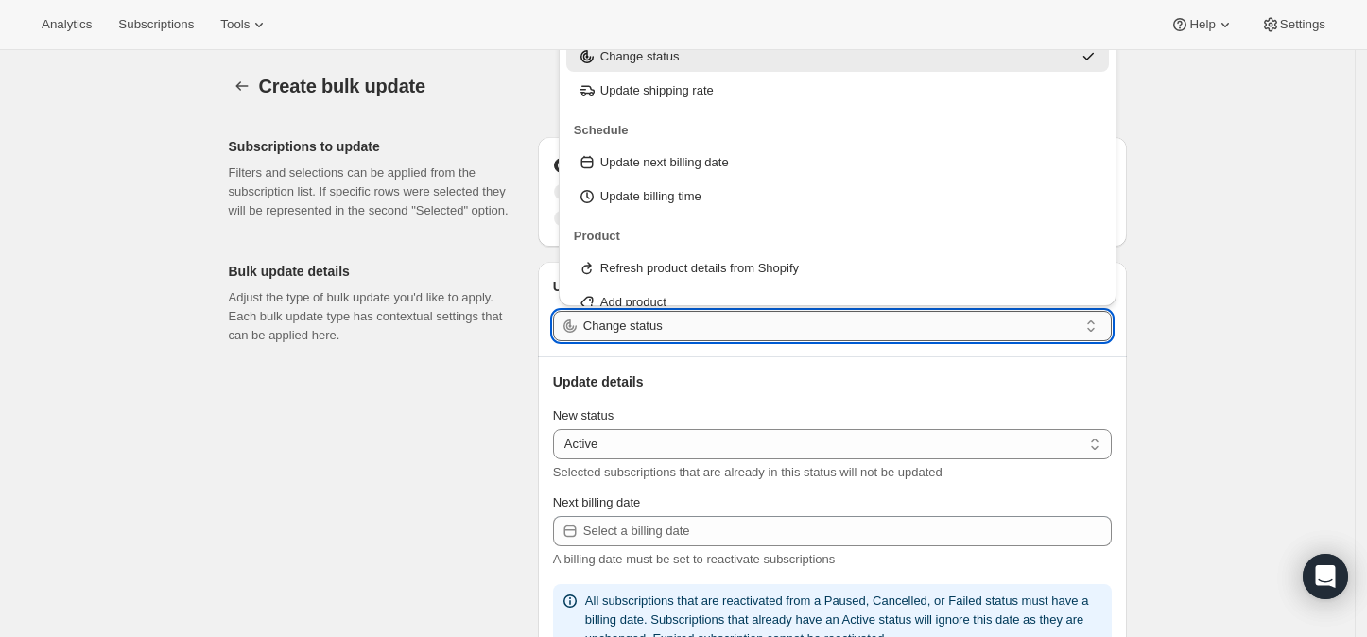
click at [745, 325] on input "Change status" at bounding box center [830, 326] width 494 height 30
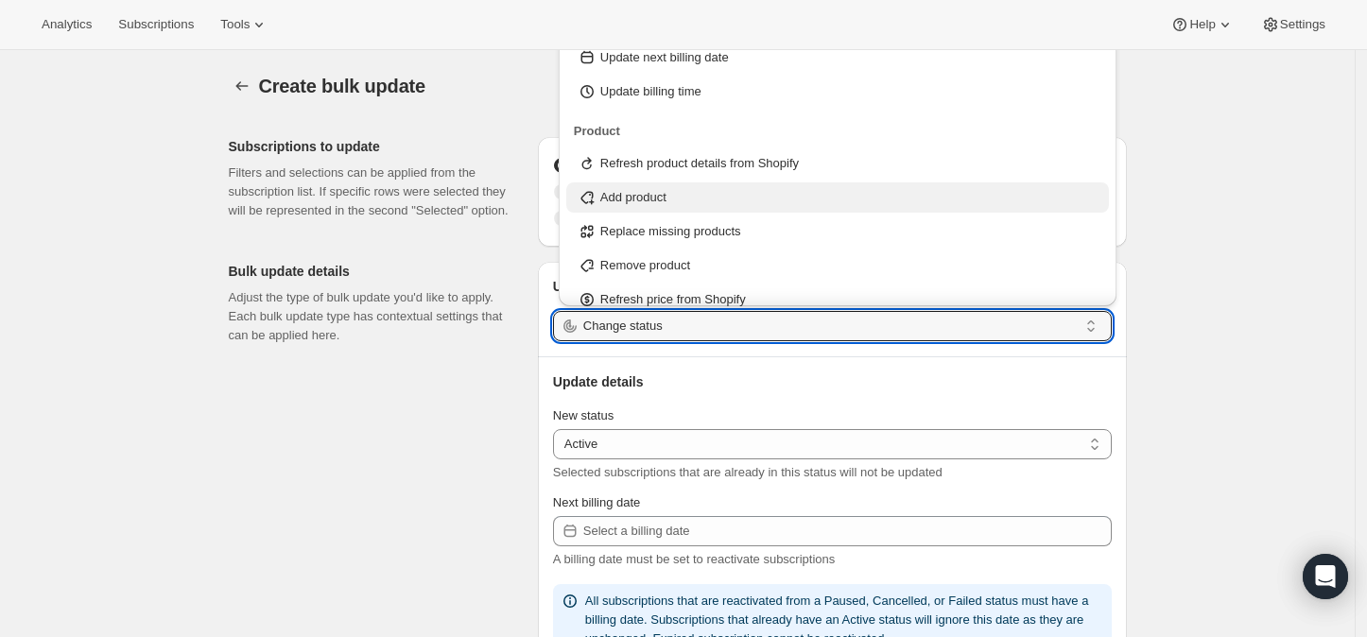
click at [658, 197] on p "Add product" at bounding box center [633, 197] width 66 height 19
type input "Add product"
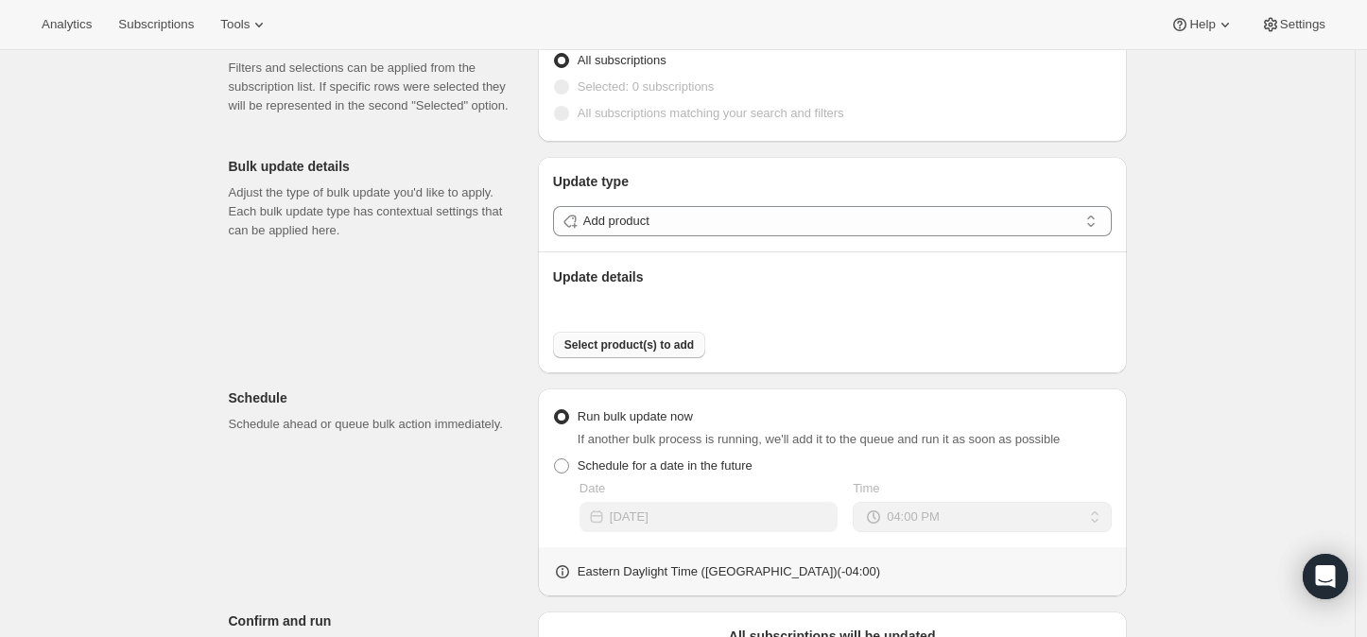
click at [620, 347] on span "Select product(s) to add" at bounding box center [628, 344] width 129 height 15
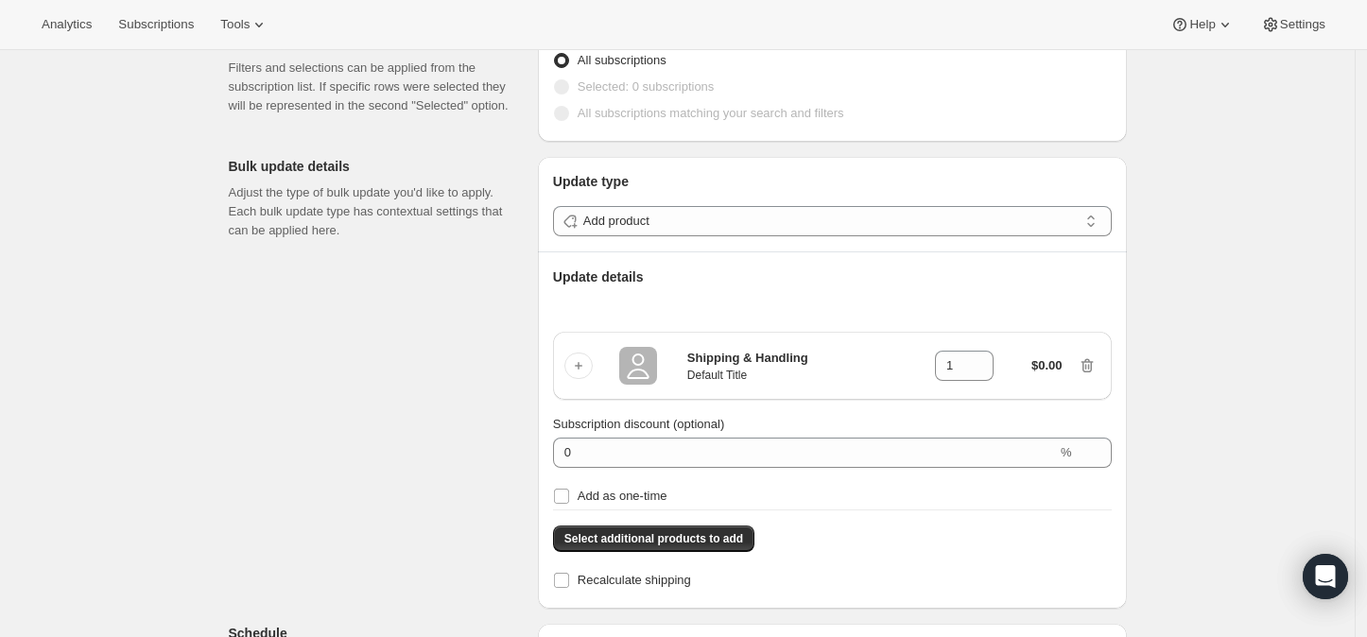
click at [1053, 363] on h3 "$0.00" at bounding box center [1046, 365] width 31 height 19
click at [983, 359] on icon at bounding box center [979, 360] width 19 height 19
click at [983, 371] on icon at bounding box center [979, 371] width 19 height 19
type input "1"
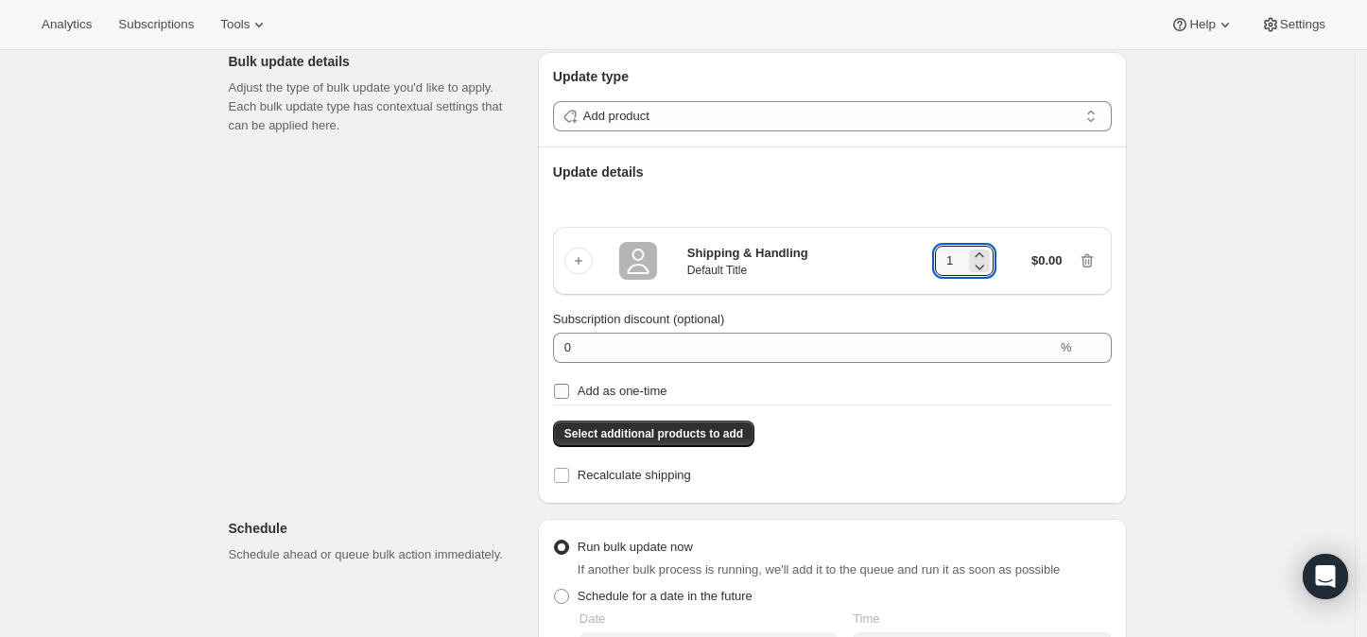
click at [568, 393] on input "Add as one-time" at bounding box center [561, 391] width 15 height 15
checkbox input "true"
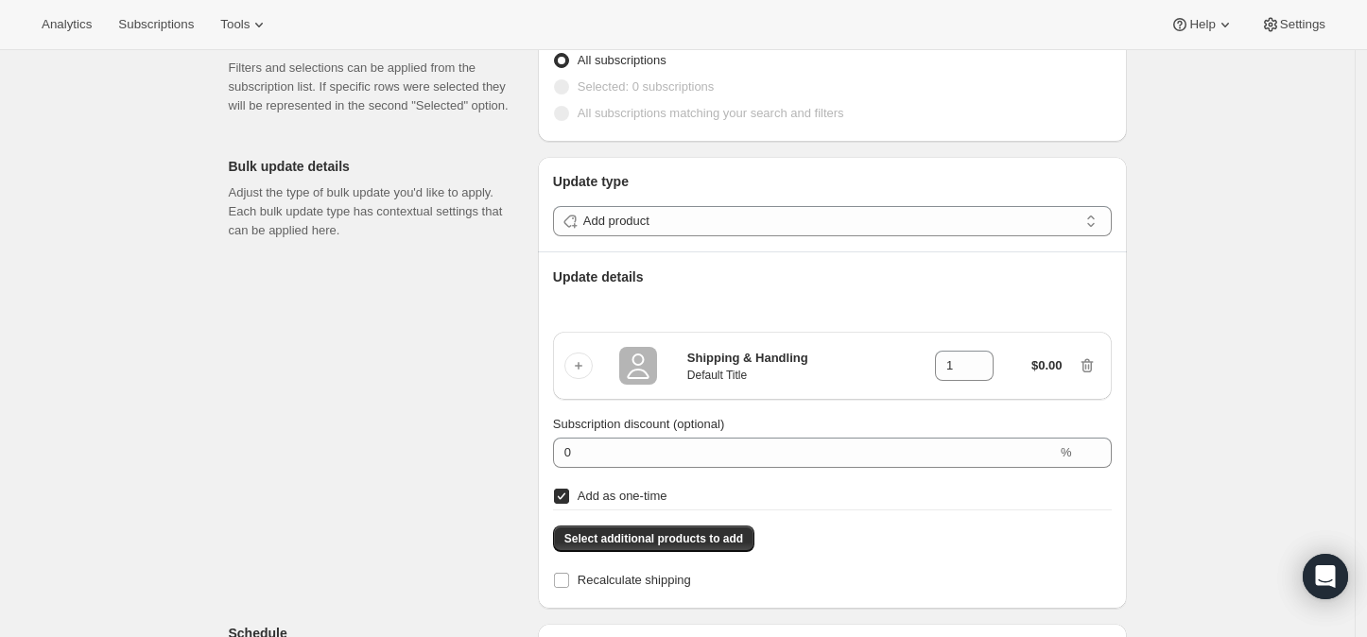
scroll to position [0, 0]
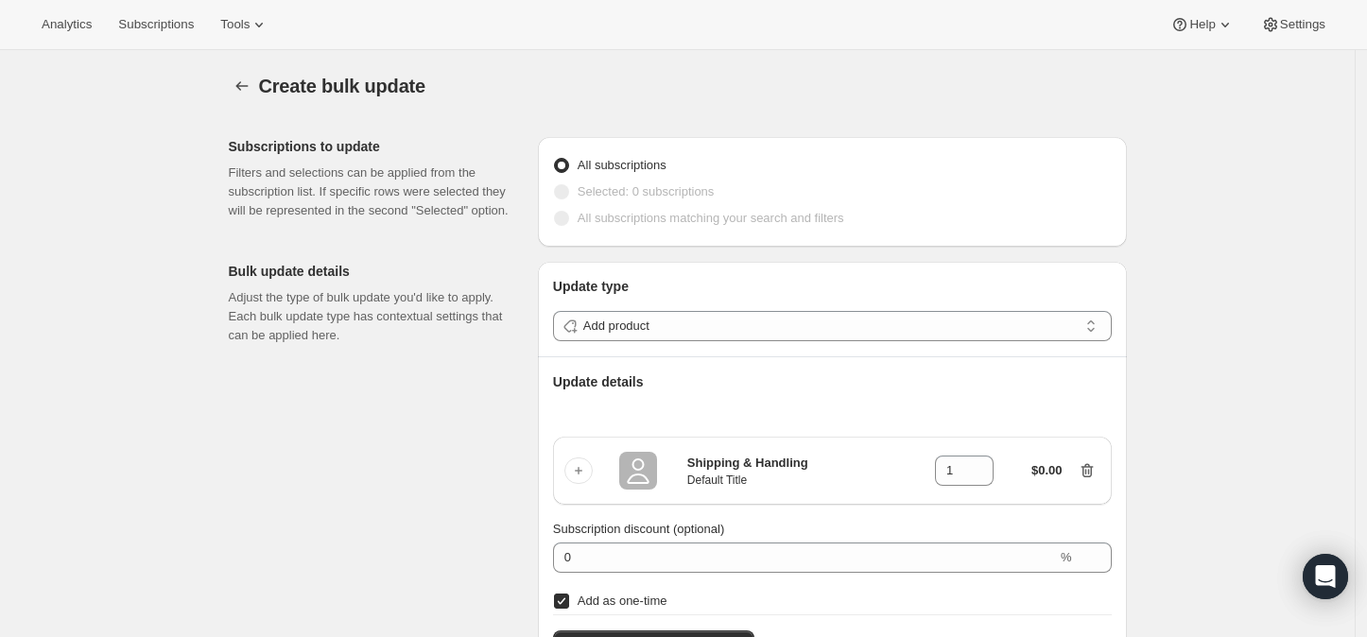
click at [1093, 467] on icon "button" at bounding box center [1086, 471] width 12 height 14
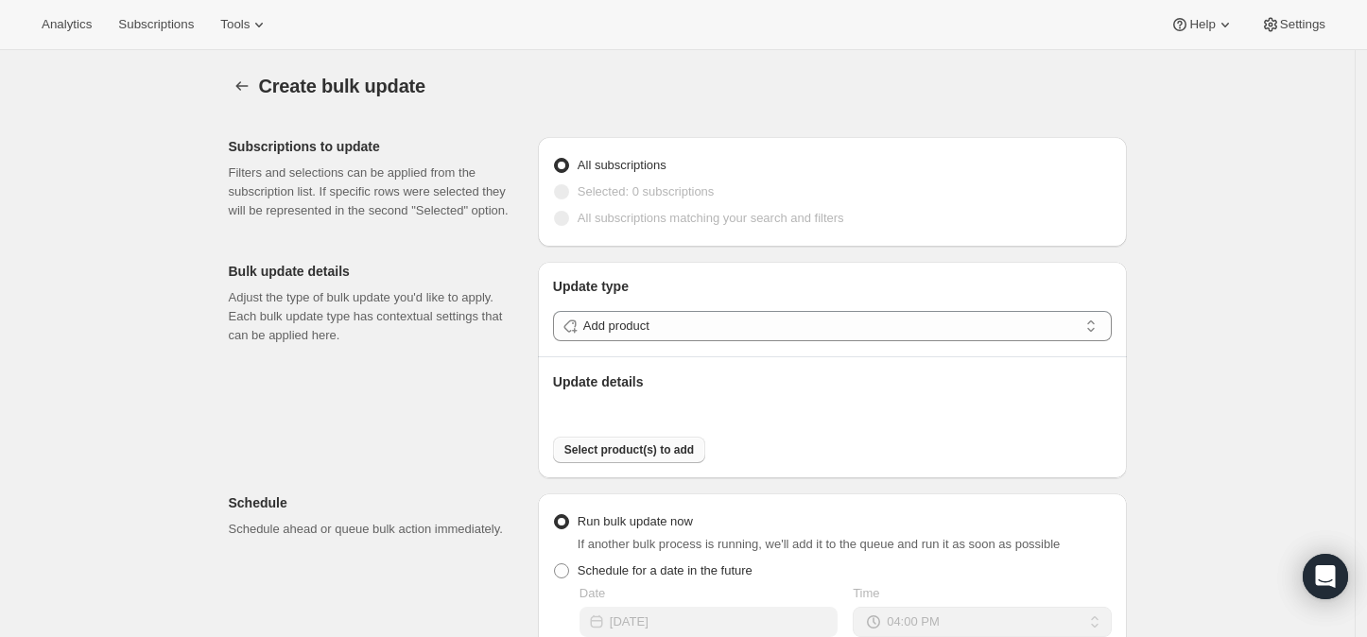
click at [641, 449] on span "Select product(s) to add" at bounding box center [628, 449] width 129 height 15
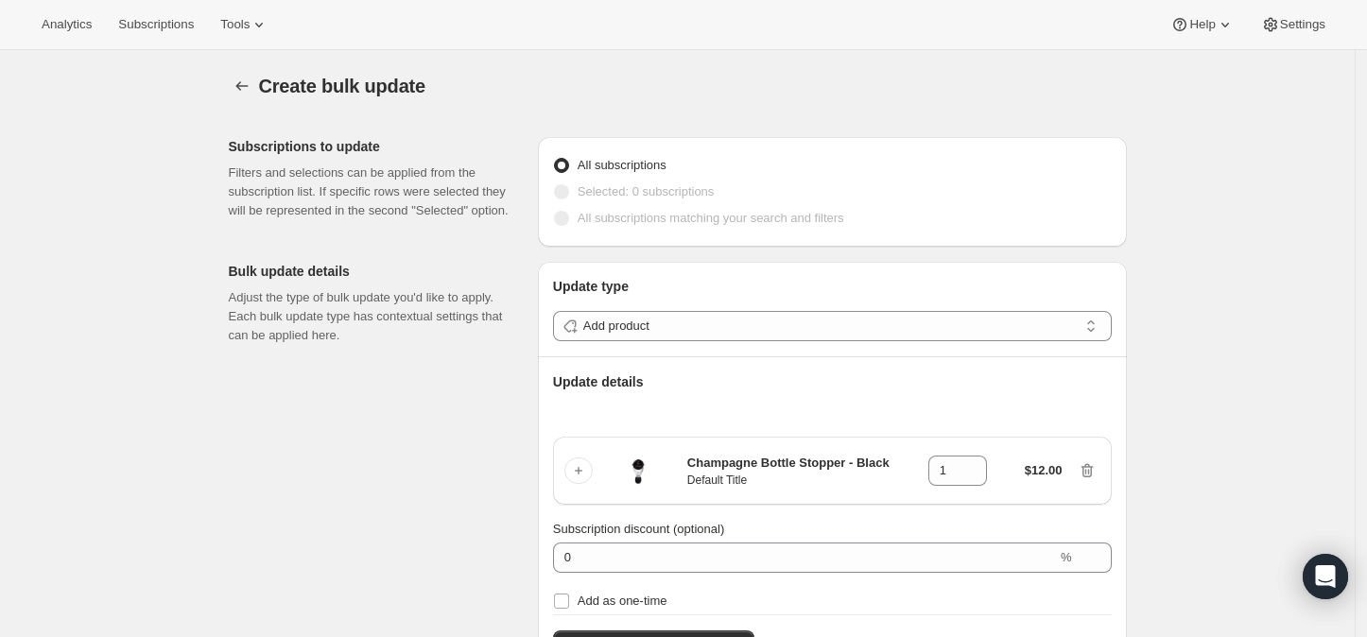
scroll to position [105, 0]
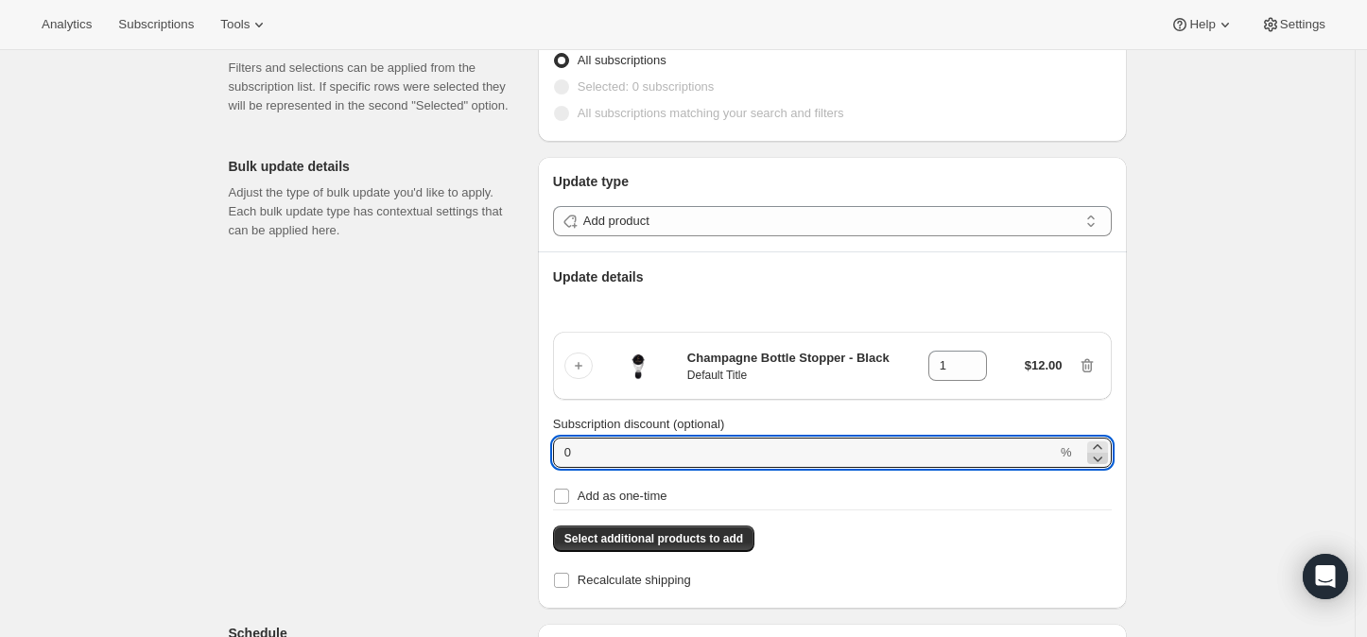
click at [1101, 456] on icon at bounding box center [1097, 458] width 19 height 19
click at [1099, 456] on icon at bounding box center [1097, 459] width 9 height 6
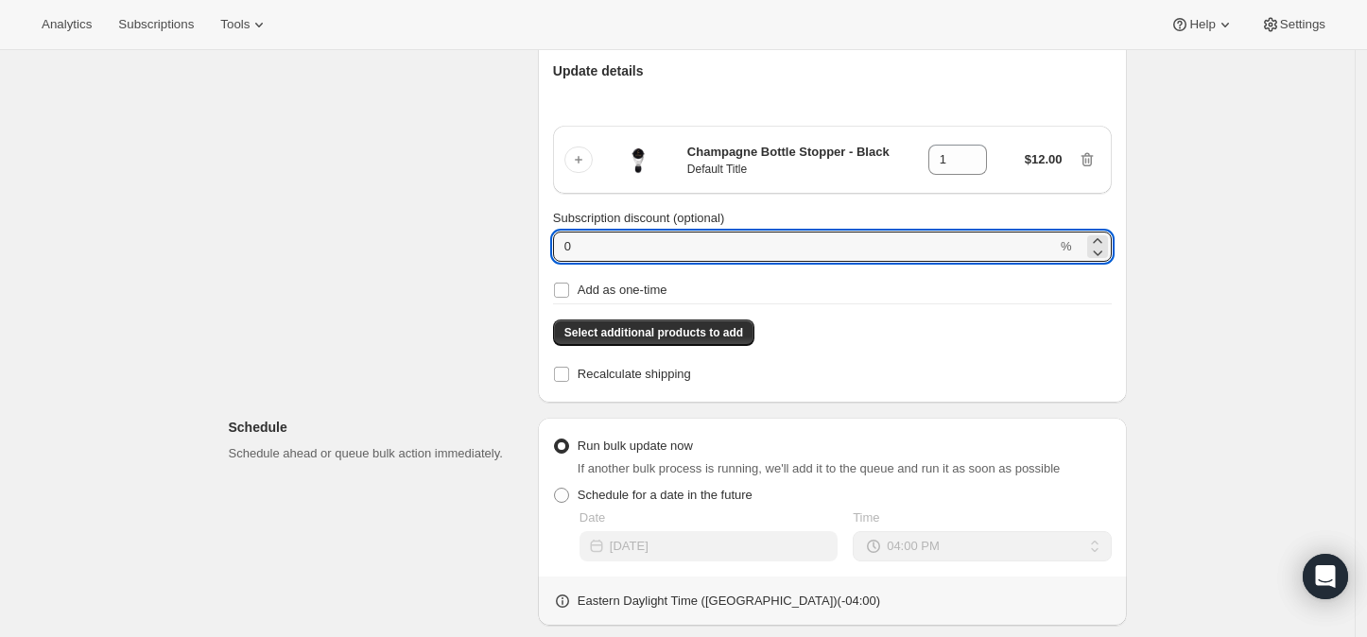
scroll to position [101, 0]
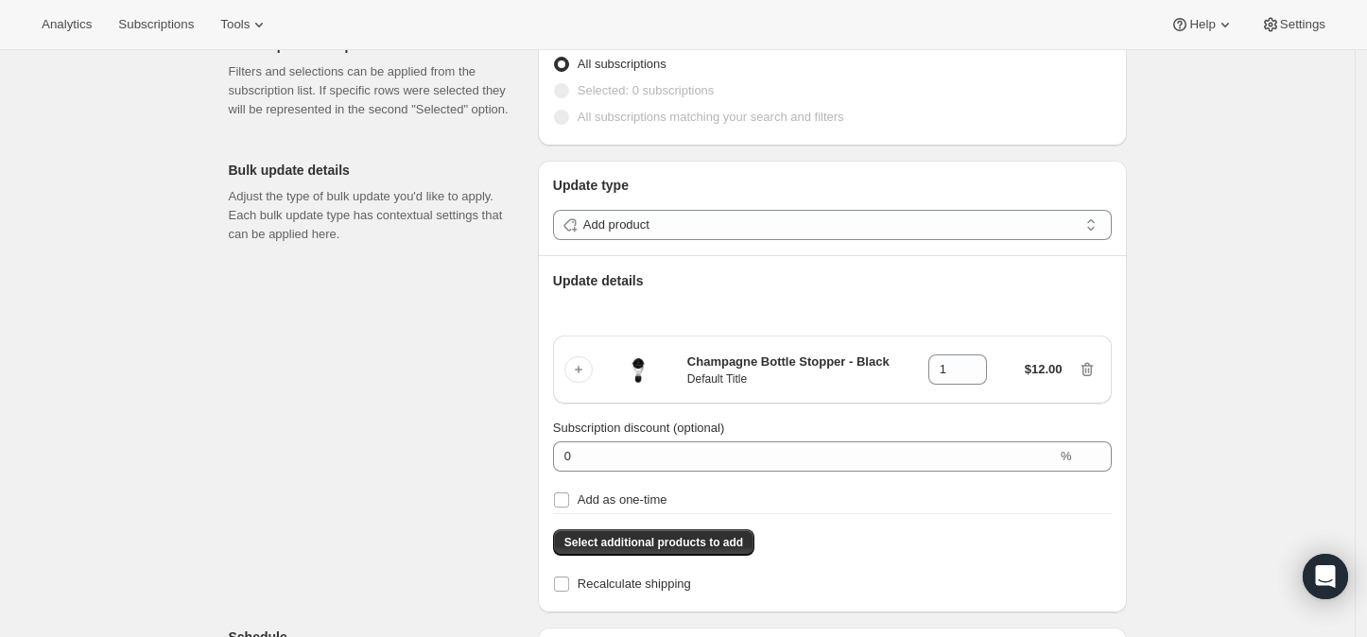
click at [1056, 364] on h3 "$12.00" at bounding box center [1044, 369] width 38 height 19
click at [569, 500] on input "Add as one-time" at bounding box center [561, 499] width 15 height 15
click at [563, 501] on input "Add as one-time" at bounding box center [561, 499] width 15 height 15
checkbox input "false"
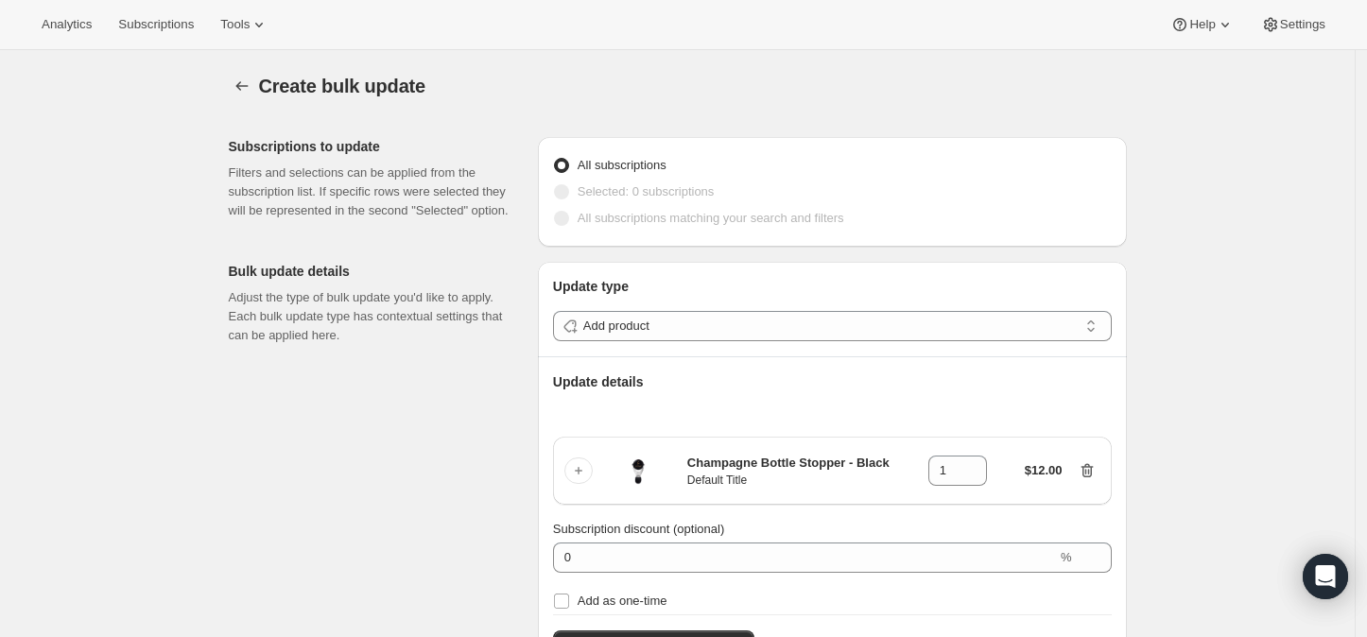
click at [1090, 469] on icon "button" at bounding box center [1086, 470] width 19 height 19
